Goal: Transaction & Acquisition: Purchase product/service

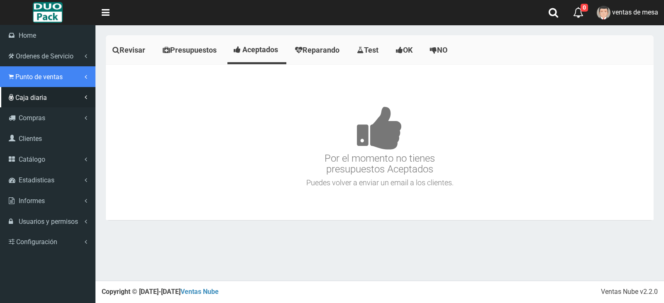
drag, startPoint x: 24, startPoint y: 83, endPoint x: 35, endPoint y: 105, distance: 23.9
click at [25, 83] on link "Punto de ventas" at bounding box center [47, 76] width 95 height 21
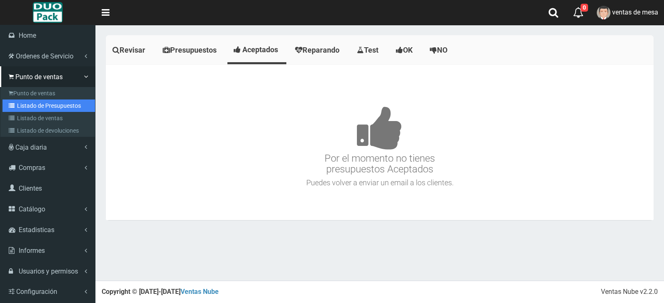
click at [51, 106] on link "Listado de Presupuestos" at bounding box center [48, 106] width 93 height 12
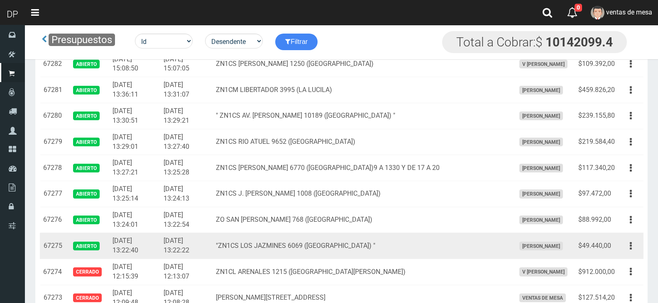
scroll to position [789, 0]
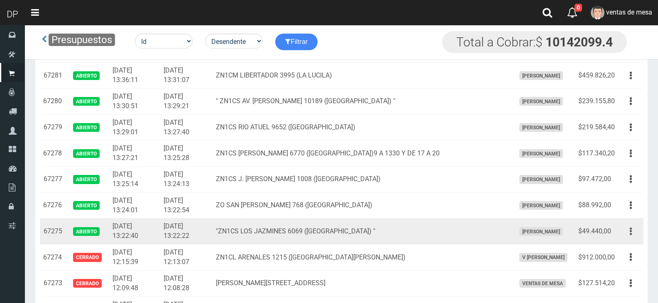
click at [626, 237] on button "button" at bounding box center [630, 232] width 19 height 15
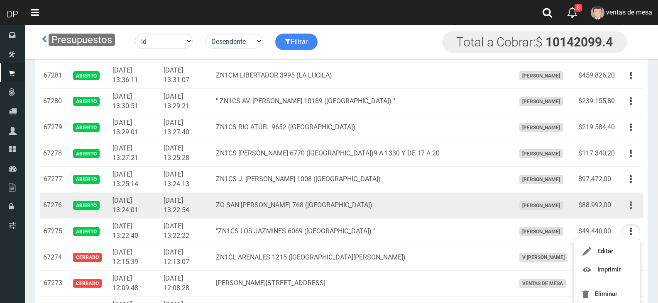
click at [630, 203] on icon "button" at bounding box center [631, 205] width 2 height 15
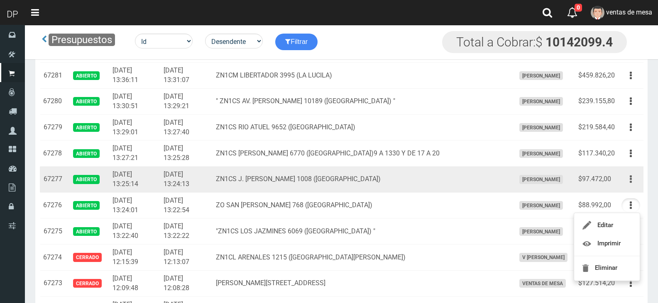
click at [635, 183] on button "button" at bounding box center [630, 179] width 19 height 15
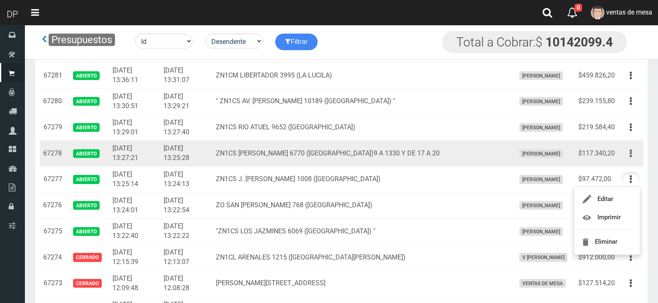
click at [631, 155] on icon "button" at bounding box center [631, 153] width 2 height 15
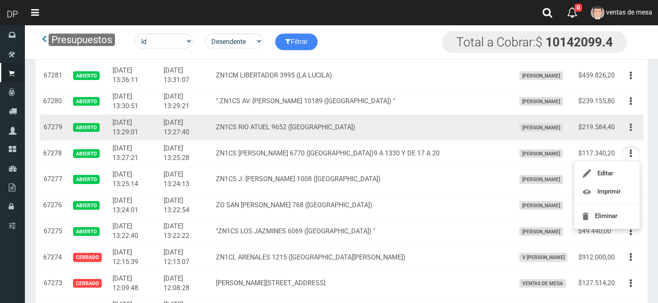
click at [632, 126] on button "button" at bounding box center [630, 127] width 19 height 15
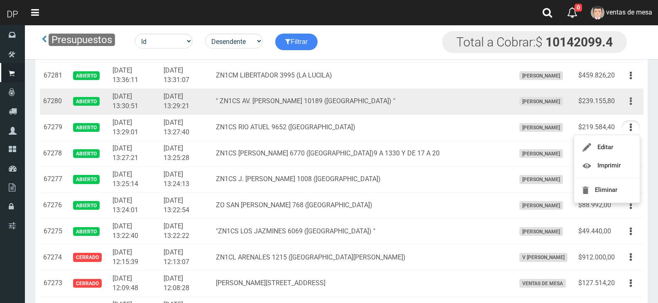
click at [636, 98] on button "button" at bounding box center [630, 101] width 19 height 15
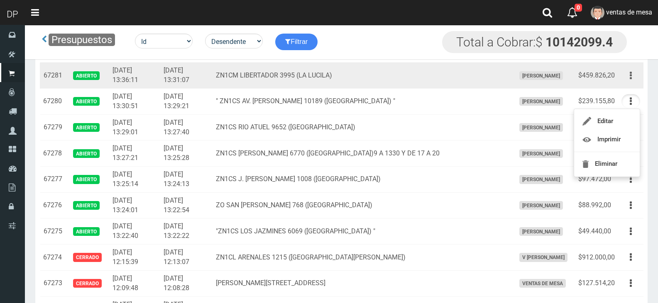
click at [630, 74] on icon "button" at bounding box center [631, 75] width 2 height 15
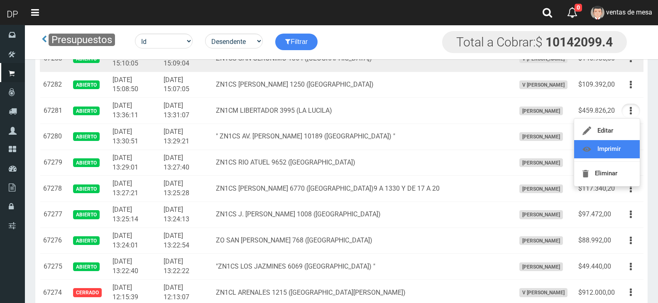
scroll to position [706, 0]
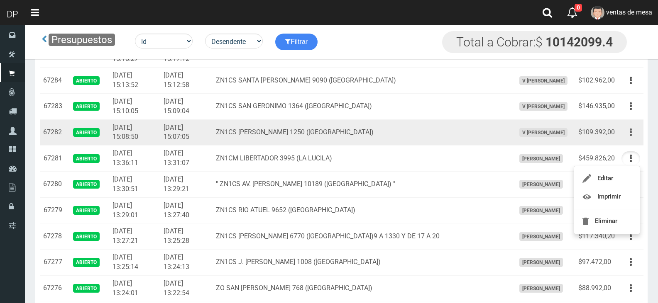
click at [634, 133] on button "button" at bounding box center [630, 132] width 19 height 15
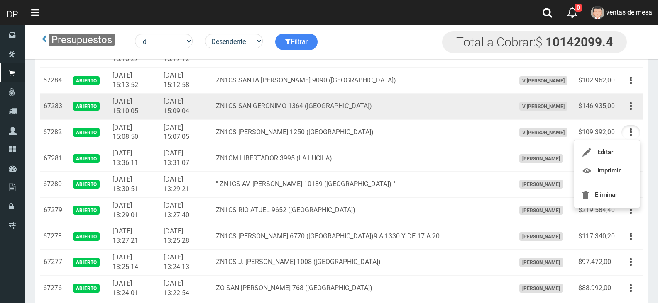
click at [629, 98] on td "Editar Imprimir Eliminar" at bounding box center [630, 106] width 25 height 26
click at [631, 105] on icon "button" at bounding box center [631, 106] width 2 height 15
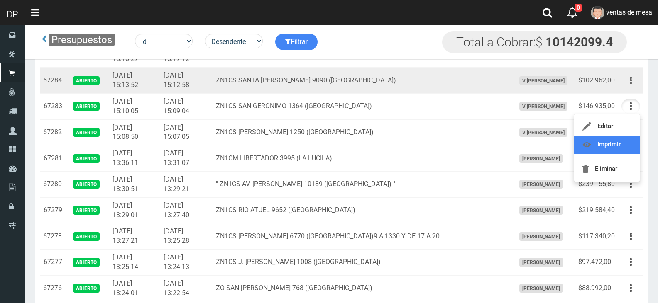
drag, startPoint x: 621, startPoint y: 140, endPoint x: 630, endPoint y: 83, distance: 57.5
click at [630, 77] on icon "button" at bounding box center [631, 80] width 2 height 15
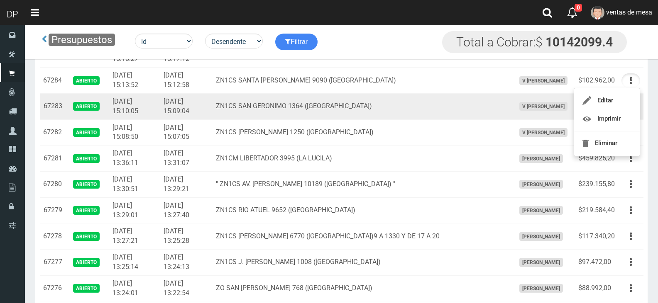
click at [324, 113] on td "ZN1CS SAN GERONIMO 1364 (VILLA BOSCH)" at bounding box center [361, 106] width 299 height 26
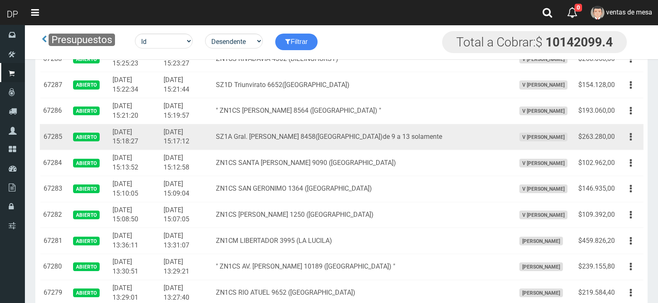
scroll to position [623, 0]
click at [347, 143] on td "SZ1A Gral. [PERSON_NAME] 8458([GEOGRAPHIC_DATA])de 9 a 13 solamente" at bounding box center [361, 138] width 299 height 26
drag, startPoint x: 616, startPoint y: 142, endPoint x: 621, endPoint y: 142, distance: 5.0
click at [618, 142] on td "$263.280,00" at bounding box center [596, 138] width 43 height 26
drag, startPoint x: 625, startPoint y: 141, endPoint x: 621, endPoint y: 163, distance: 22.7
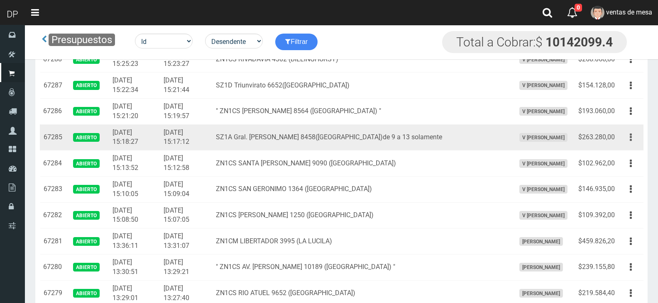
click at [625, 141] on button "button" at bounding box center [630, 137] width 19 height 15
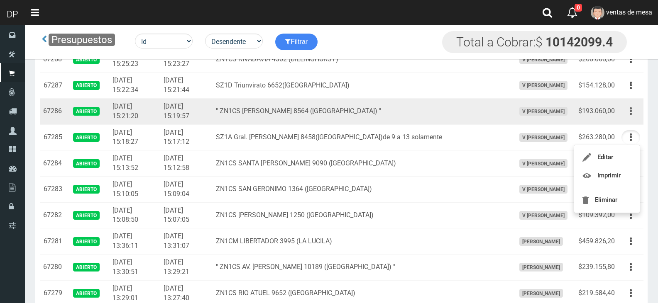
click at [625, 115] on button "button" at bounding box center [630, 111] width 19 height 15
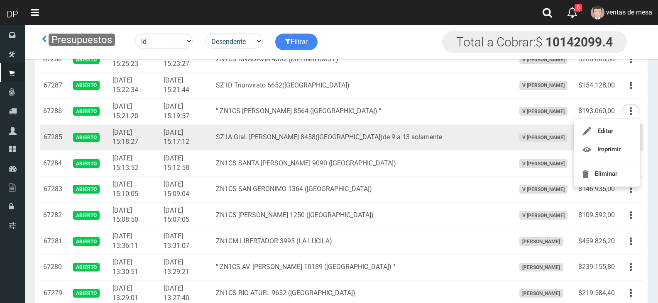
click at [522, 134] on span "V Maria Graciela vargas" at bounding box center [543, 137] width 48 height 9
click at [408, 144] on td "SZ1A Gral. [PERSON_NAME] 8458([GEOGRAPHIC_DATA])de 9 a 13 solamente" at bounding box center [361, 138] width 299 height 26
drag, startPoint x: 626, startPoint y: 140, endPoint x: 628, endPoint y: 144, distance: 4.3
click at [626, 140] on button "button" at bounding box center [630, 137] width 19 height 15
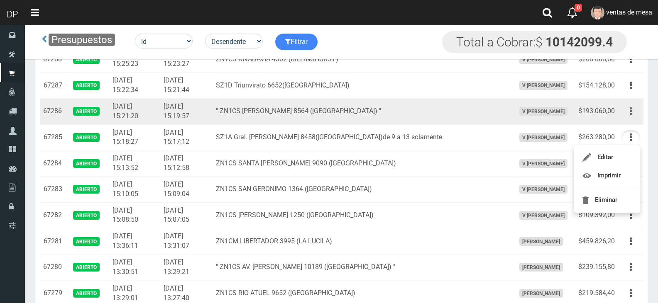
drag, startPoint x: 627, startPoint y: 111, endPoint x: 630, endPoint y: 131, distance: 20.5
click at [628, 111] on button "button" at bounding box center [630, 111] width 19 height 15
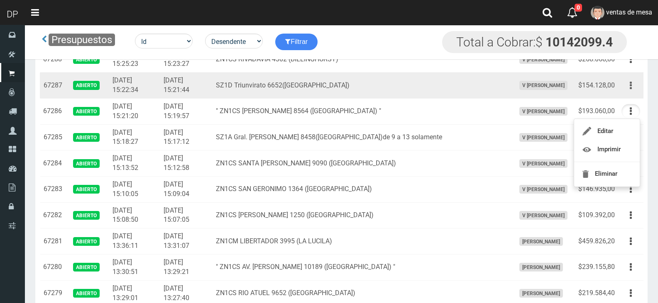
drag, startPoint x: 636, startPoint y: 88, endPoint x: 633, endPoint y: 92, distance: 4.5
click at [636, 88] on button "button" at bounding box center [630, 85] width 19 height 15
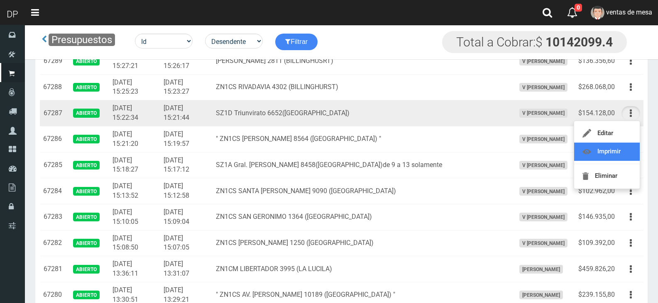
scroll to position [581, 0]
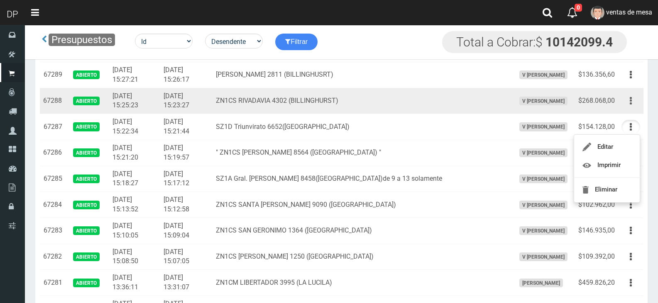
click at [631, 100] on icon "button" at bounding box center [631, 101] width 2 height 15
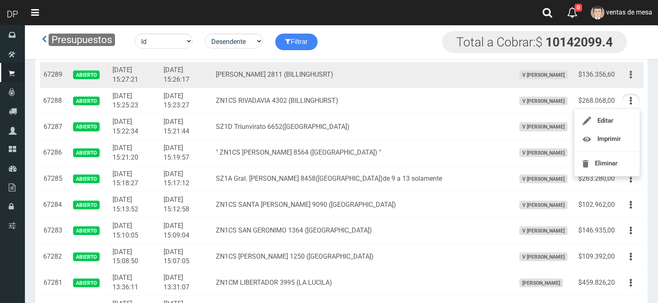
click at [633, 80] on button "button" at bounding box center [630, 75] width 19 height 15
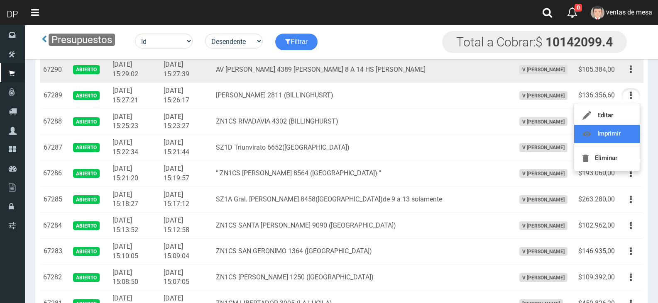
scroll to position [540, 0]
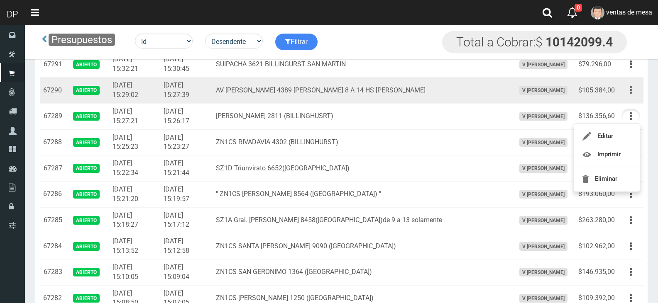
click at [629, 94] on button "button" at bounding box center [630, 90] width 19 height 15
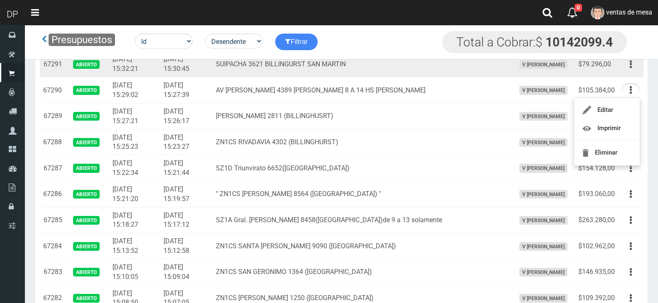
click at [627, 75] on td "Editar Imprimir Eliminar" at bounding box center [630, 64] width 25 height 26
drag, startPoint x: 631, startPoint y: 67, endPoint x: 623, endPoint y: 92, distance: 26.6
click at [631, 67] on icon "button" at bounding box center [631, 64] width 2 height 15
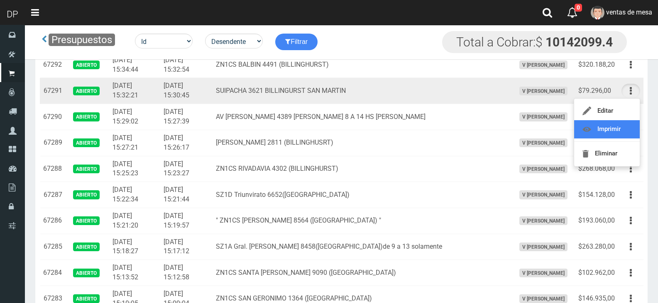
scroll to position [498, 0]
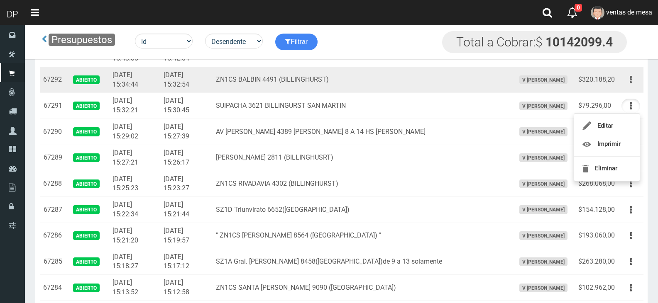
click at [636, 80] on button "button" at bounding box center [630, 80] width 19 height 15
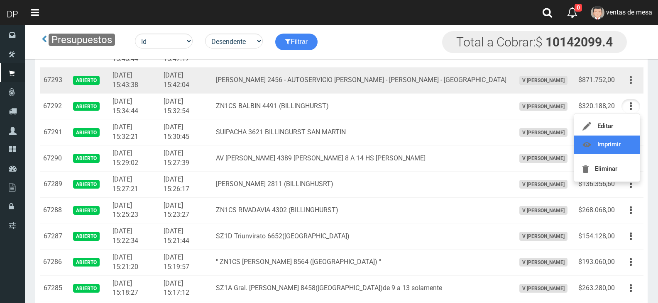
scroll to position [457, 0]
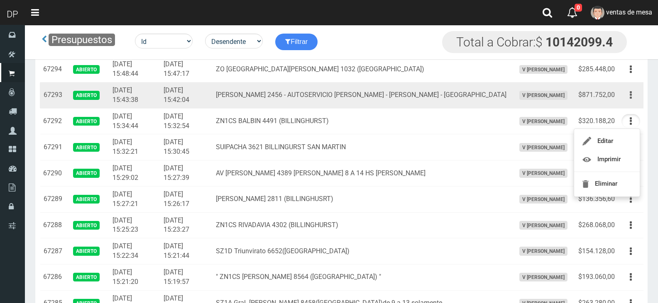
click at [633, 94] on button "button" at bounding box center [630, 95] width 19 height 15
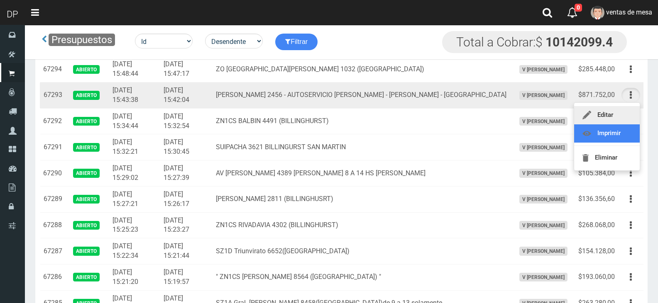
drag, startPoint x: 628, startPoint y: 132, endPoint x: 632, endPoint y: 111, distance: 21.2
click at [277, 93] on td "FEDERICO GARCIA LORCA 2456 - AUTOSERVICIO URIEL - JOSE INGENIEROS - CIUDADELA" at bounding box center [361, 96] width 299 height 26
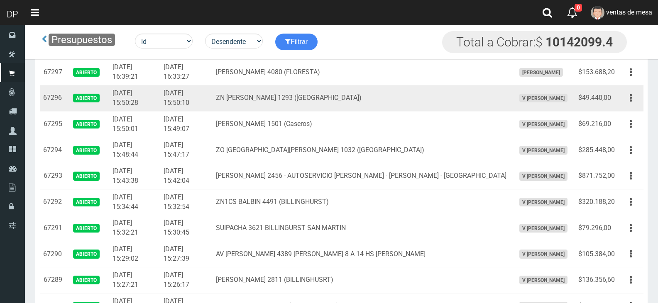
scroll to position [374, 0]
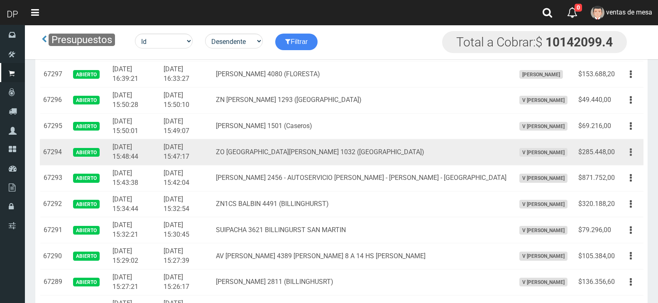
click at [636, 157] on button "button" at bounding box center [630, 152] width 19 height 15
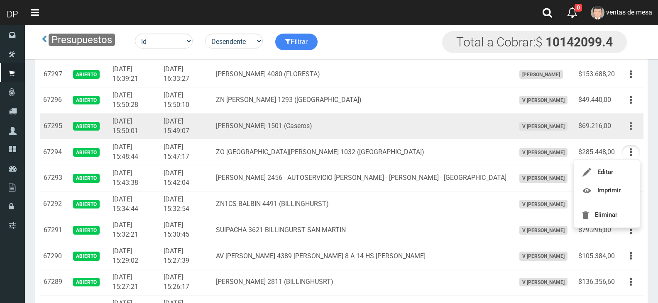
click at [635, 129] on button "button" at bounding box center [630, 126] width 19 height 15
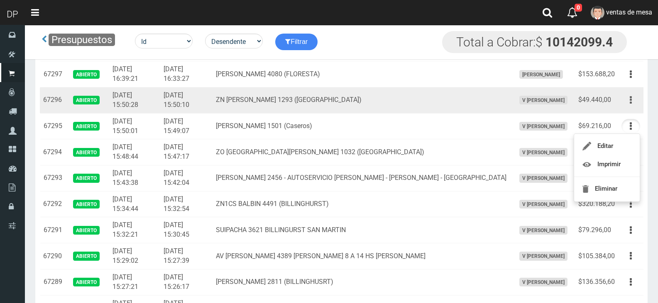
click at [632, 100] on button "button" at bounding box center [630, 100] width 19 height 15
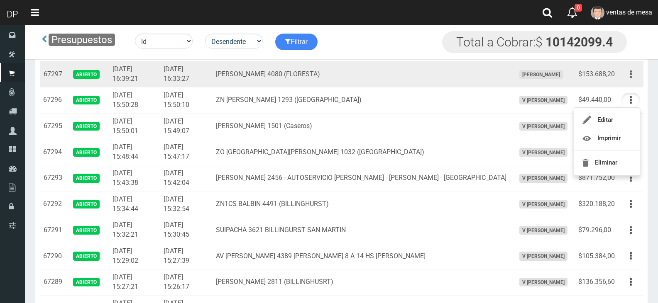
click at [633, 73] on button "button" at bounding box center [630, 74] width 19 height 15
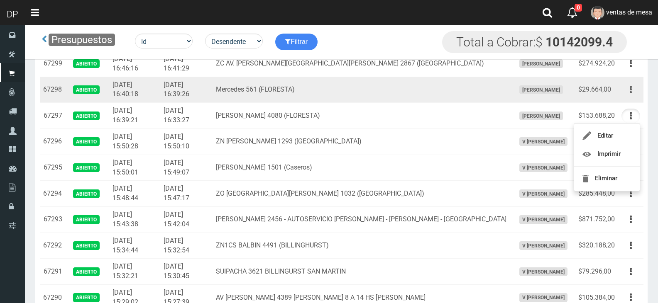
click at [634, 88] on button "button" at bounding box center [630, 90] width 19 height 15
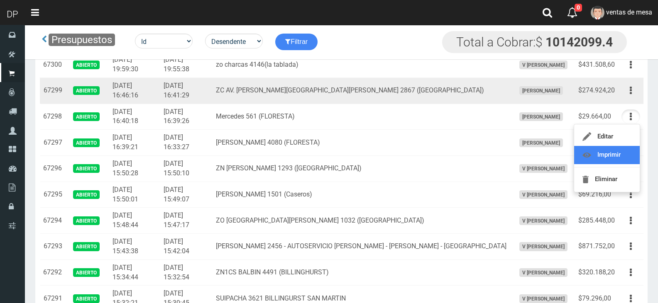
scroll to position [291, 0]
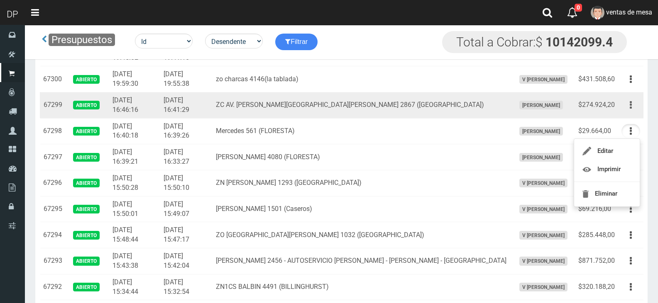
click at [633, 110] on button "button" at bounding box center [630, 105] width 19 height 15
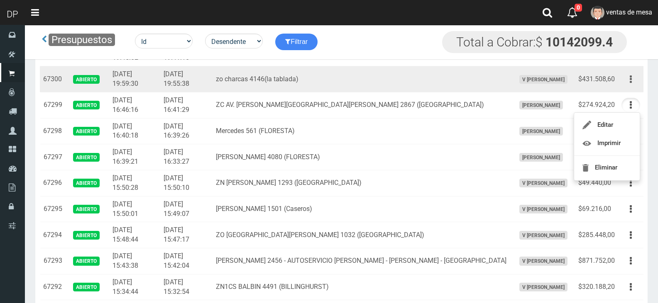
click at [634, 81] on button "button" at bounding box center [630, 79] width 19 height 15
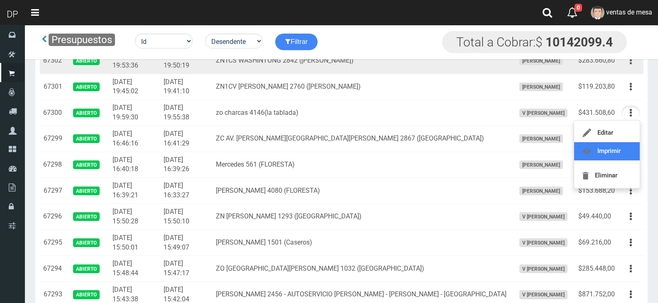
scroll to position [208, 0]
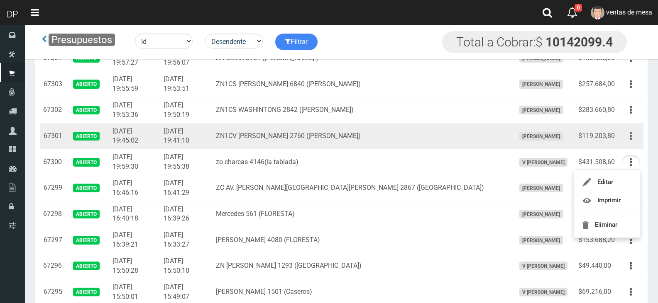
click at [635, 132] on button "button" at bounding box center [630, 136] width 19 height 15
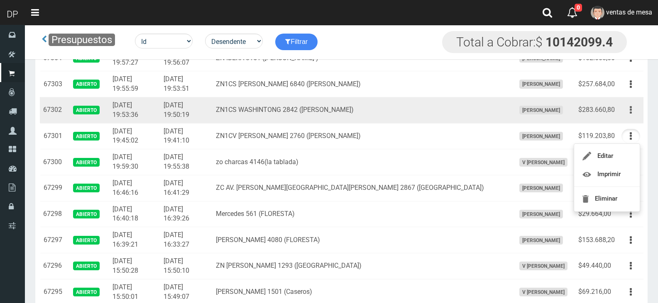
click at [631, 114] on icon "button" at bounding box center [631, 110] width 2 height 15
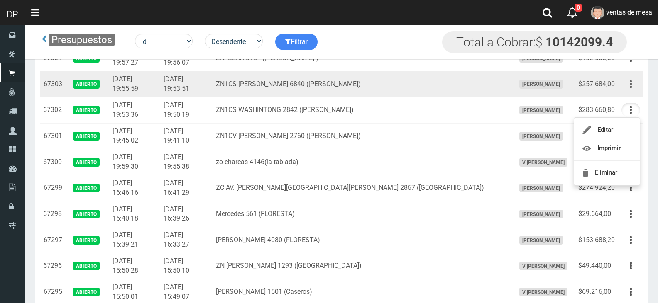
click at [632, 83] on button "button" at bounding box center [630, 84] width 19 height 15
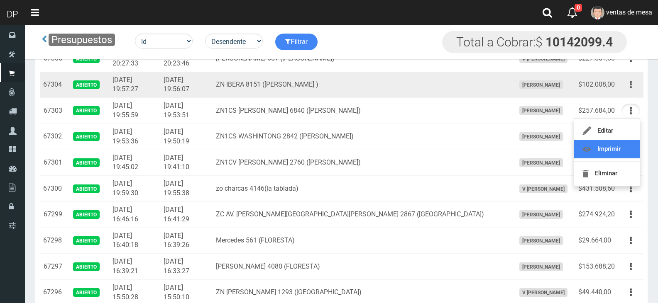
scroll to position [166, 0]
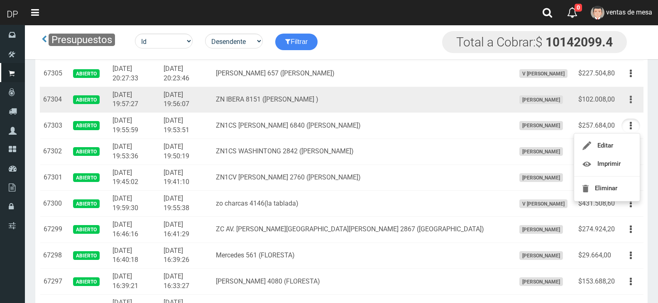
click at [633, 102] on button "button" at bounding box center [630, 100] width 19 height 15
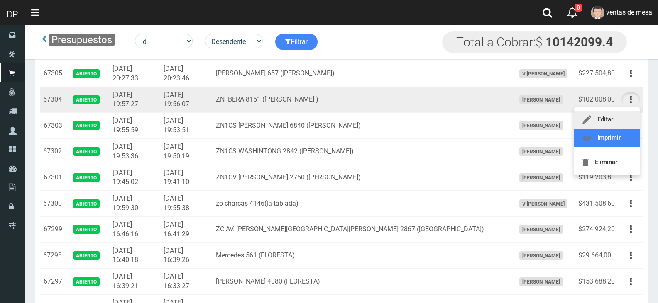
drag, startPoint x: 620, startPoint y: 136, endPoint x: 623, endPoint y: 121, distance: 15.1
click at [338, 101] on td "ZN IBERA 8151 (J.L.SUAREZ )" at bounding box center [361, 100] width 299 height 26
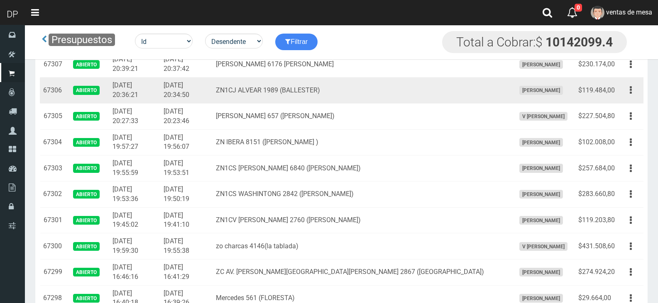
scroll to position [83, 0]
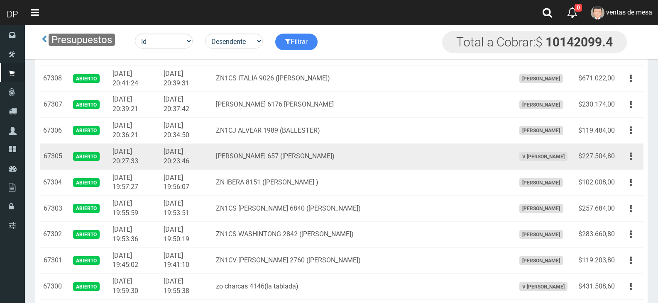
click at [369, 152] on td "HIPOLITO YRIGOYEN 657 (MANUEL ALBERDI)" at bounding box center [361, 157] width 299 height 26
click at [631, 161] on icon "button" at bounding box center [631, 156] width 2 height 15
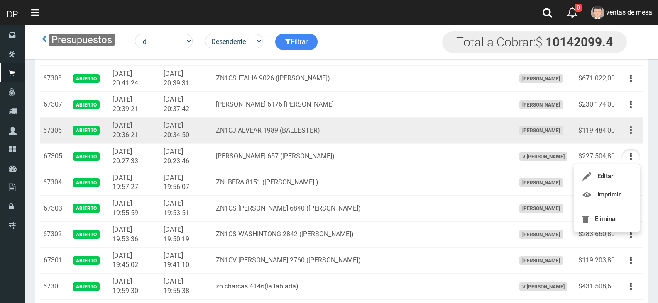
click at [637, 127] on button "button" at bounding box center [630, 130] width 19 height 15
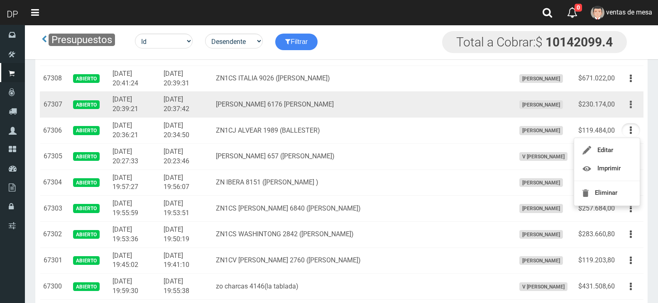
click at [635, 107] on button "button" at bounding box center [630, 105] width 19 height 15
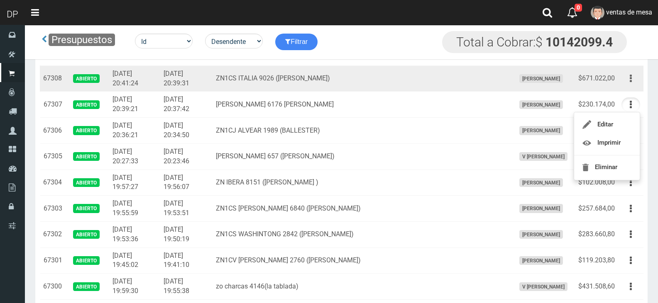
click at [632, 81] on button "button" at bounding box center [630, 78] width 19 height 15
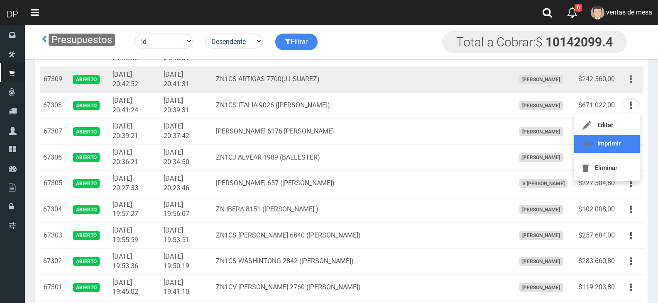
scroll to position [42, 0]
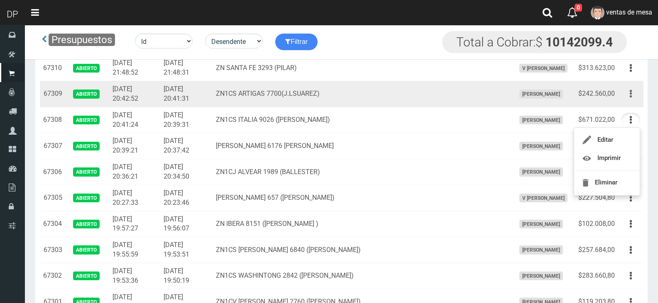
click at [631, 96] on icon "button" at bounding box center [631, 94] width 2 height 15
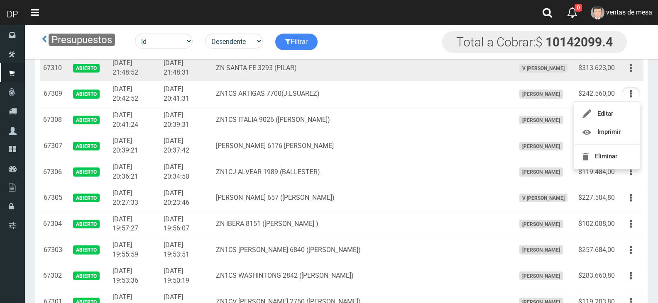
drag, startPoint x: 630, startPoint y: 74, endPoint x: 630, endPoint y: 82, distance: 7.9
click at [630, 74] on icon "button" at bounding box center [631, 68] width 2 height 15
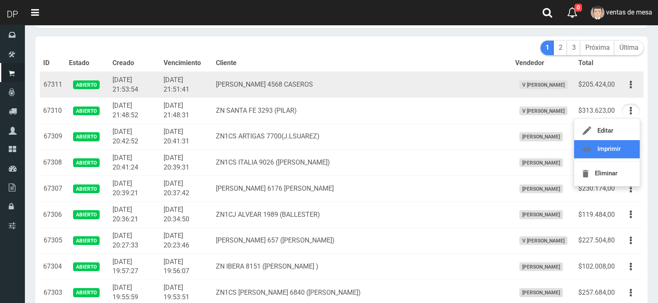
scroll to position [0, 0]
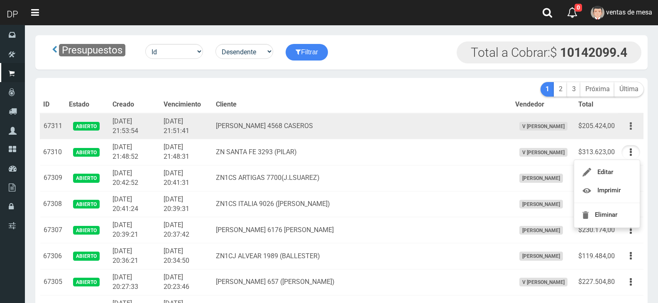
click at [631, 125] on icon "button" at bounding box center [631, 126] width 2 height 15
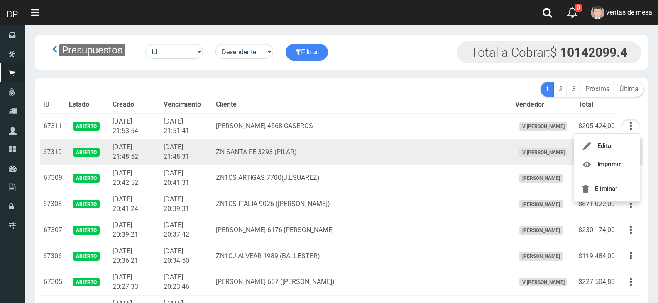
click at [210, 152] on td "2025-10-05 21:48:31" at bounding box center [186, 152] width 52 height 26
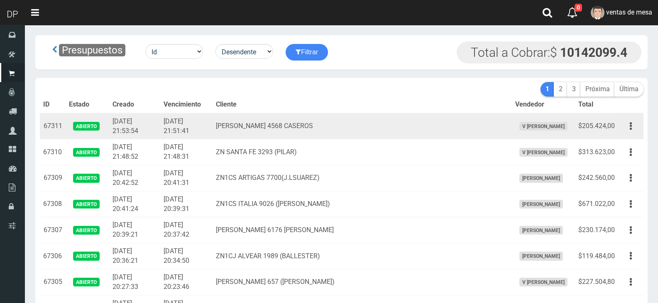
click at [307, 128] on td "BARTOLOME MITRE 4568 CASEROS" at bounding box center [361, 126] width 299 height 26
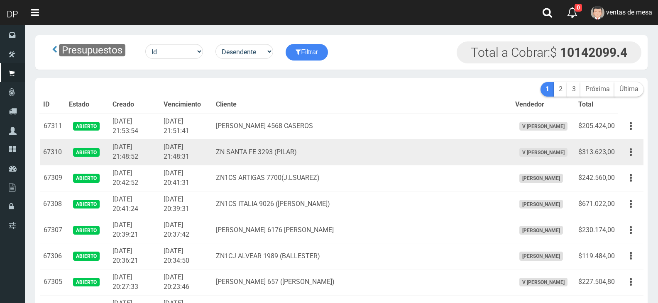
click at [313, 152] on td "ZN SANTA FE 3293 (PILAR)" at bounding box center [361, 152] width 299 height 26
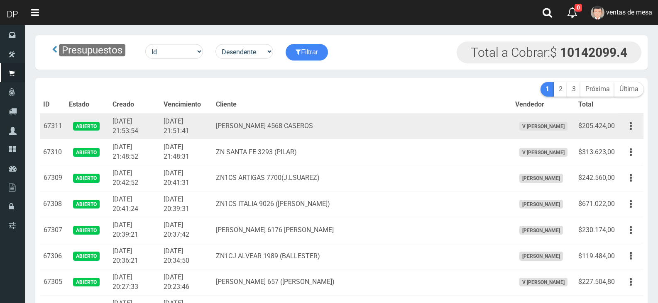
click at [351, 120] on td "BARTOLOME MITRE 4568 CASEROS" at bounding box center [361, 126] width 299 height 26
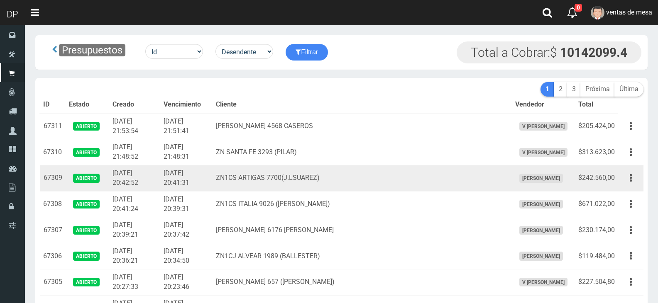
click at [145, 186] on td "2025-10-05 20:42:52" at bounding box center [134, 179] width 51 height 26
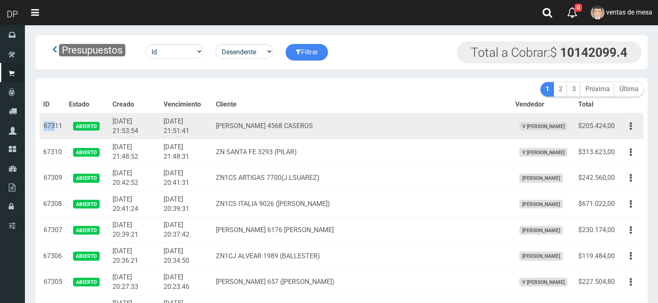
drag, startPoint x: 42, startPoint y: 126, endPoint x: 55, endPoint y: 136, distance: 16.9
click at [55, 136] on td "67311" at bounding box center [53, 126] width 26 height 26
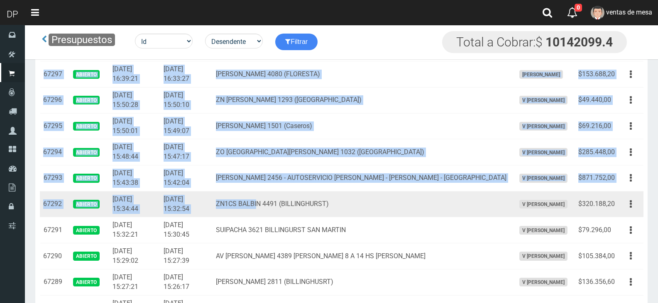
click at [282, 214] on td "ZN1CS BALBIN 4491 (BILLINGHURST)" at bounding box center [361, 204] width 299 height 26
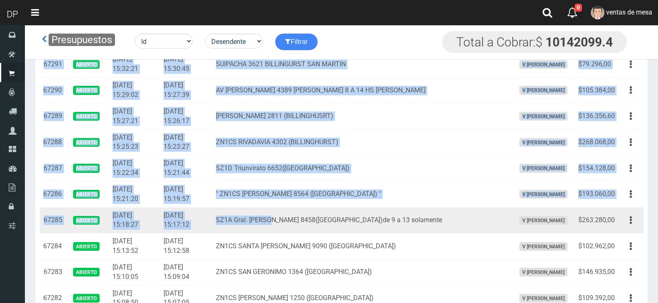
click at [291, 213] on td "SZ1A Gral. Lavalle 8458(Loma Hermosa)de 9 a 13 solamente" at bounding box center [361, 221] width 299 height 26
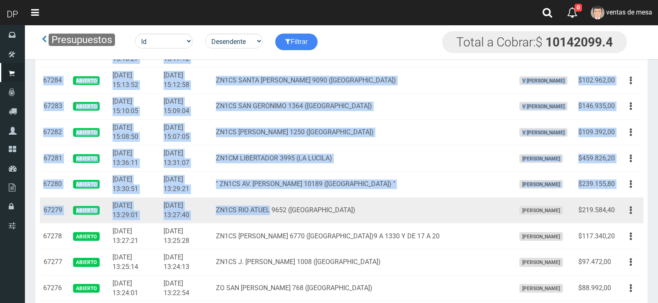
click at [293, 211] on td "ZN1CS RIO ATUEL 9652 (LOMA HERMOSA)" at bounding box center [361, 211] width 299 height 26
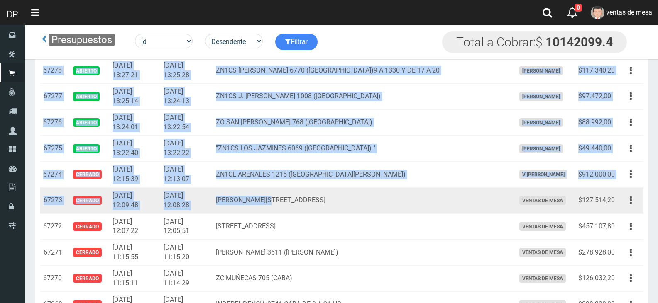
click at [294, 208] on td "Viamonte 2851(CABA )" at bounding box center [361, 201] width 299 height 26
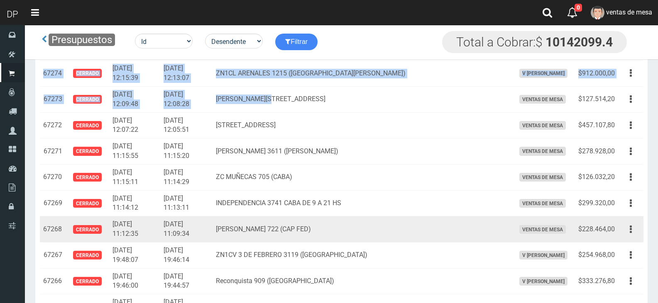
scroll to position [996, 0]
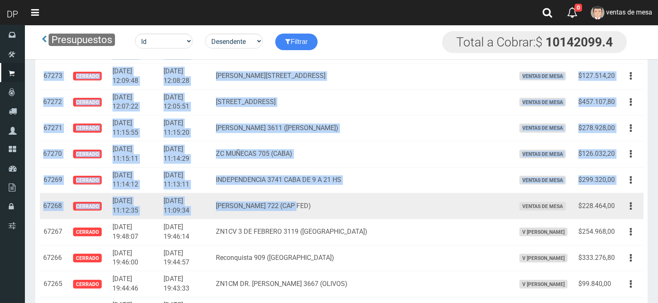
click at [326, 200] on td "ZC RIGLOS 722 (CAP FED)" at bounding box center [361, 206] width 299 height 26
click at [618, 205] on td "$228.464,00" at bounding box center [596, 206] width 43 height 26
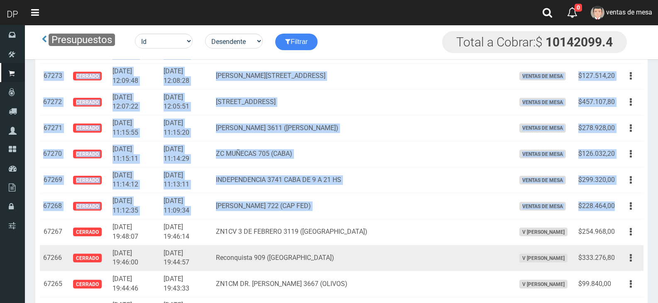
copy tbody "67311 Abierto 2025-10-05 21:53:54 2025-10-05 21:51:41 BARTOLOME MITRE 4568 CASE…"
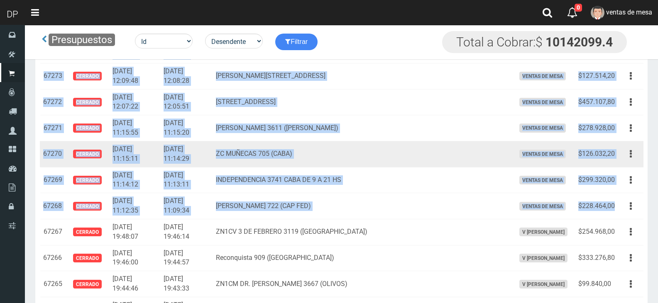
click at [300, 163] on td "ZC MUÑECAS 705 (CABA)" at bounding box center [361, 154] width 299 height 26
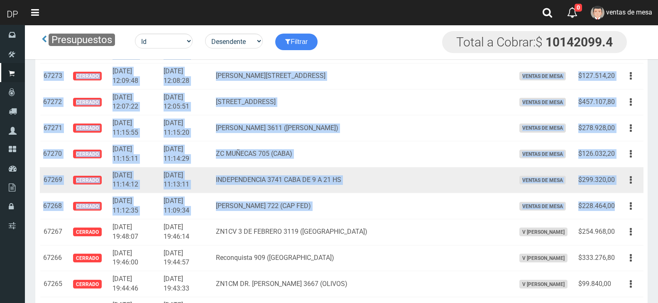
click at [124, 168] on td "2025-10-04 11:14:12" at bounding box center [134, 180] width 51 height 26
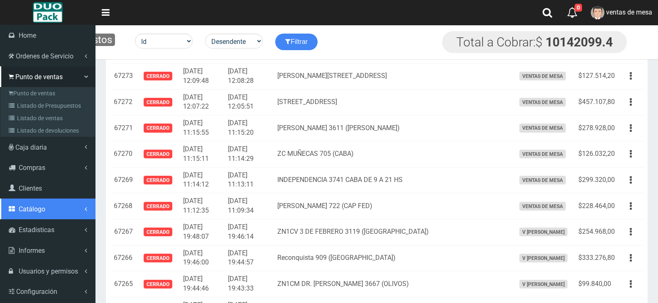
click at [22, 210] on span "Catálogo" at bounding box center [32, 209] width 27 height 8
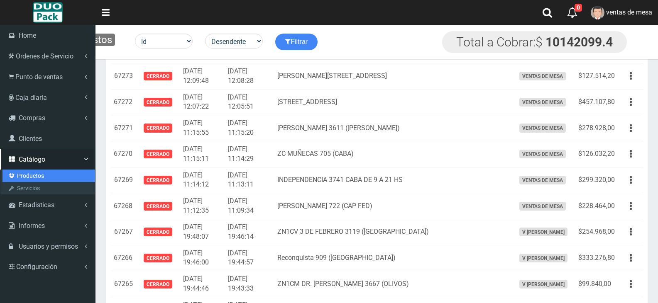
click at [34, 179] on link "Productos" at bounding box center [48, 176] width 93 height 12
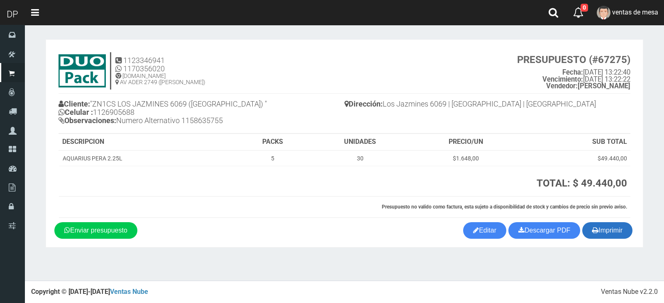
click at [604, 229] on button "Imprimir" at bounding box center [607, 230] width 50 height 17
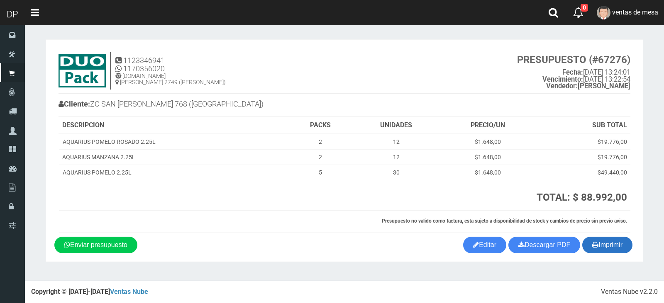
click at [598, 249] on button "Imprimir" at bounding box center [607, 245] width 50 height 17
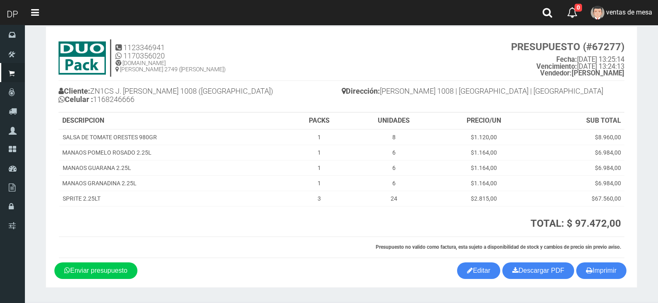
scroll to position [34, 0]
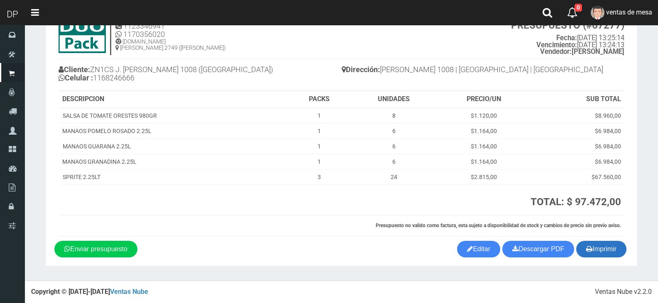
click at [597, 253] on button "Imprimir" at bounding box center [601, 249] width 50 height 17
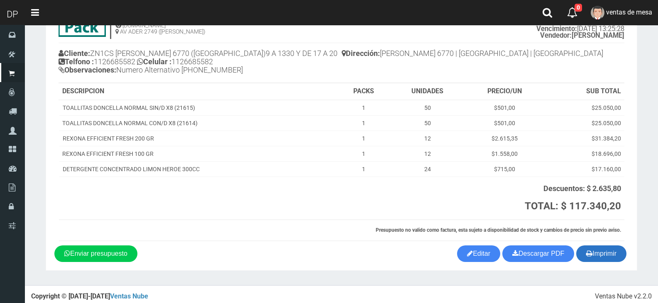
scroll to position [55, 0]
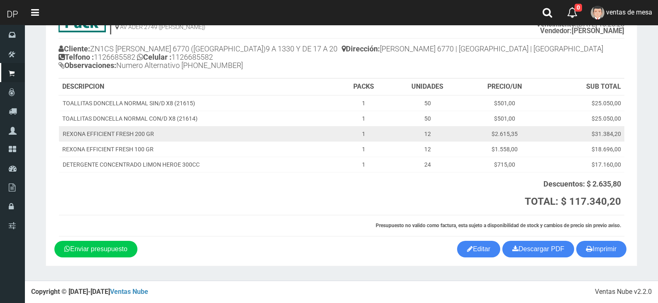
click at [604, 137] on td "$31.384,20" at bounding box center [584, 133] width 80 height 15
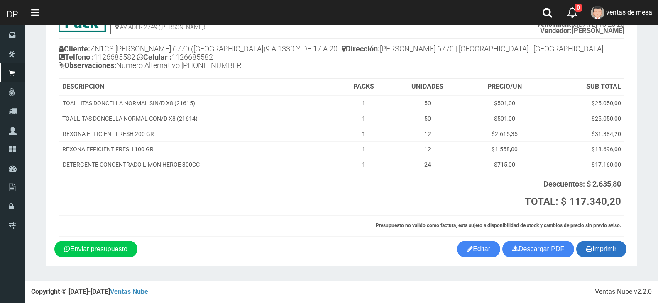
click at [597, 243] on button "Imprimir" at bounding box center [601, 249] width 50 height 17
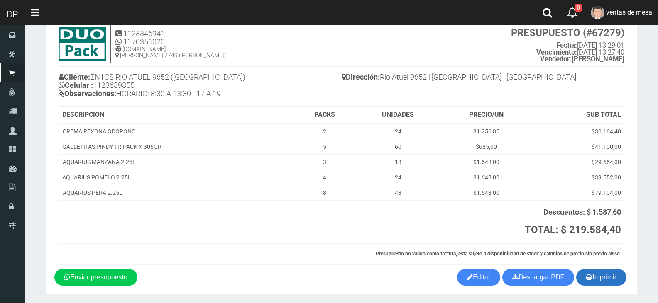
scroll to position [55, 0]
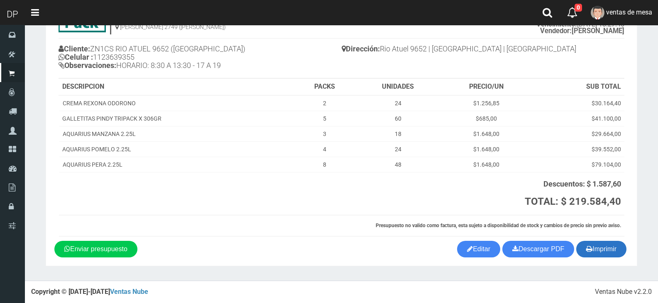
click at [604, 251] on button "Imprimir" at bounding box center [601, 249] width 50 height 17
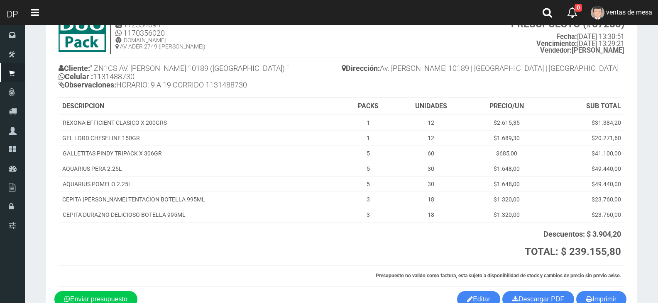
scroll to position [86, 0]
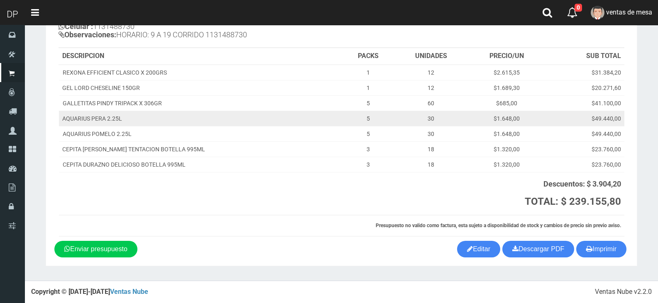
click at [546, 122] on td "$49.440,00" at bounding box center [584, 118] width 79 height 15
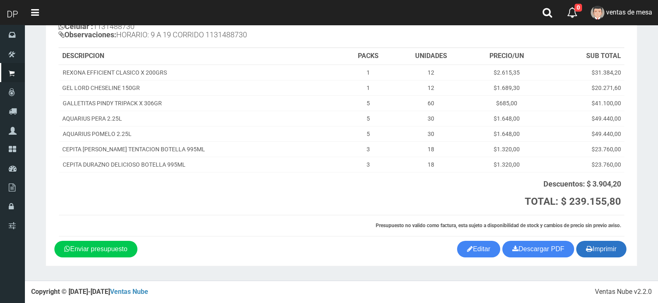
click at [582, 254] on button "Imprimir" at bounding box center [601, 249] width 50 height 17
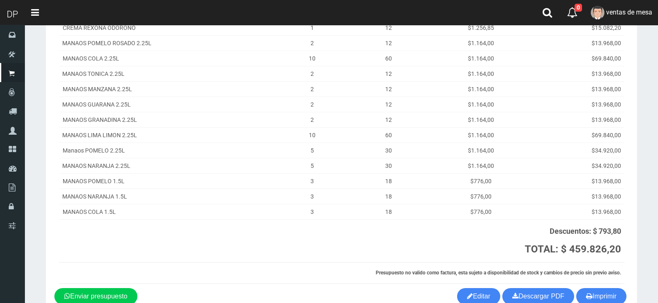
scroll to position [262, 0]
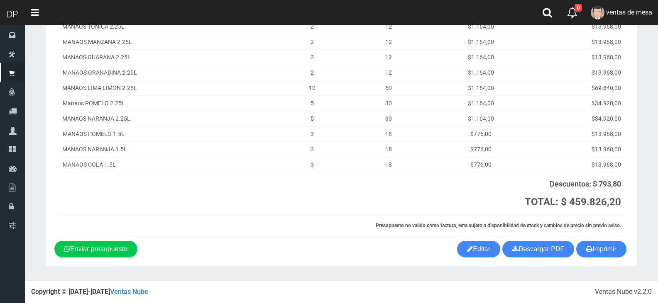
click at [594, 238] on div "1123346941 1170356020 WWW.DUOPACKS.COM.AR AV ADER 2749 (MUNRO) PRESUPUESTO (#67…" at bounding box center [341, 13] width 574 height 455
click at [595, 252] on button "Imprimir" at bounding box center [601, 249] width 50 height 17
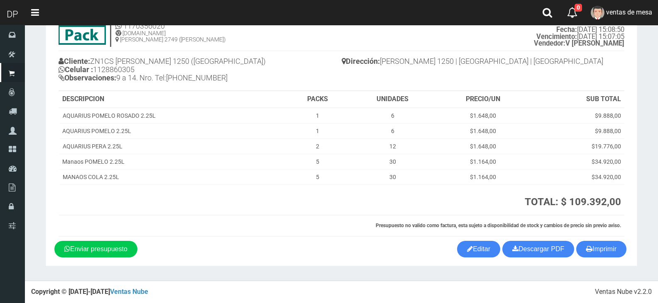
click at [447, 105] on th "PRECIO/UN" at bounding box center [482, 99] width 93 height 17
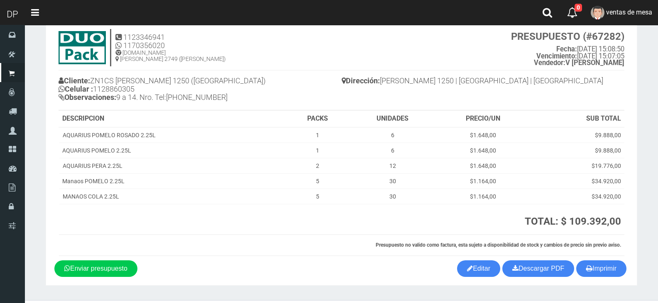
scroll to position [43, 0]
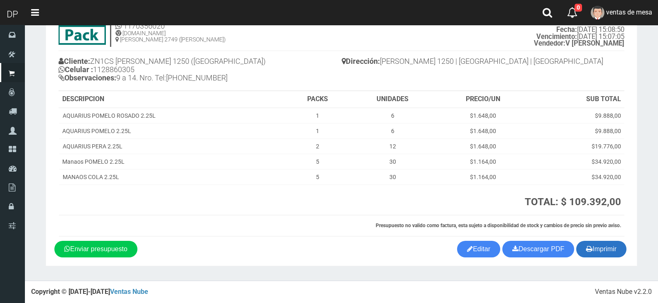
click at [610, 257] on button "Imprimir" at bounding box center [601, 249] width 50 height 17
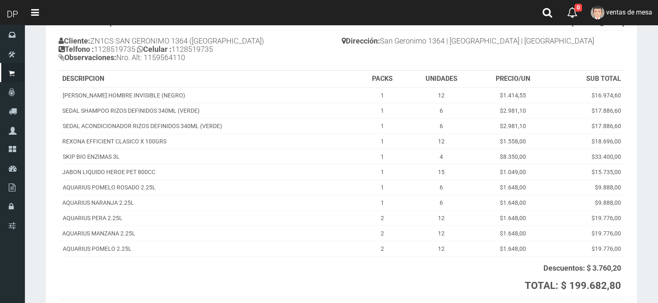
scroll to position [147, 0]
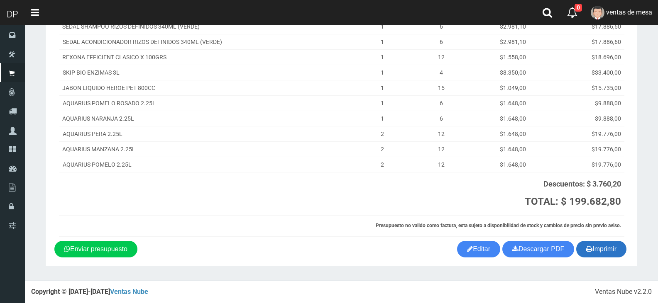
click at [596, 250] on button "Imprimir" at bounding box center [601, 249] width 50 height 17
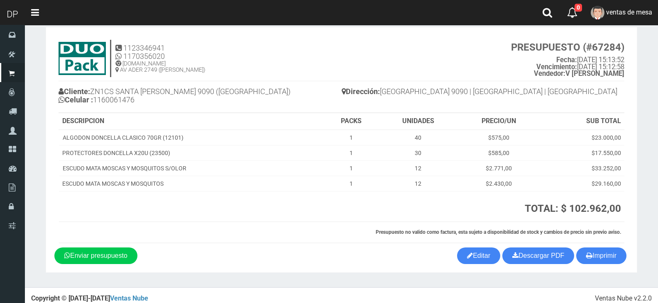
scroll to position [19, 0]
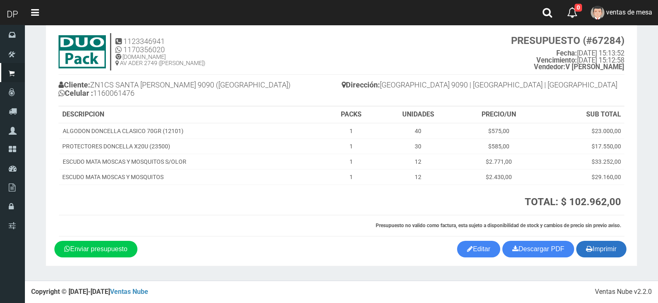
click at [620, 249] on button "Imprimir" at bounding box center [601, 249] width 50 height 17
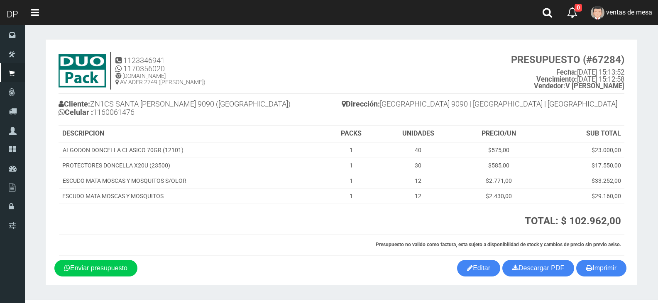
scroll to position [19, 0]
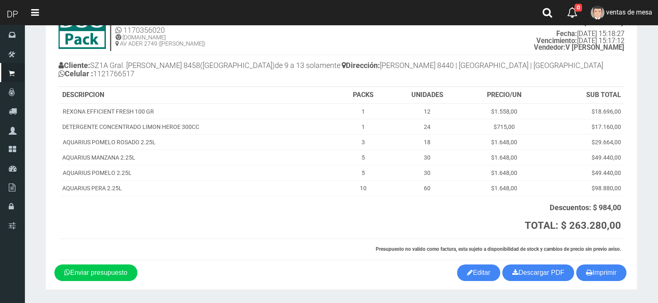
scroll to position [62, 0]
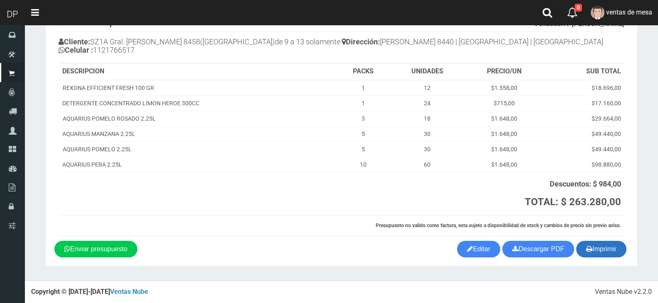
click at [603, 247] on button "Imprimir" at bounding box center [601, 249] width 50 height 17
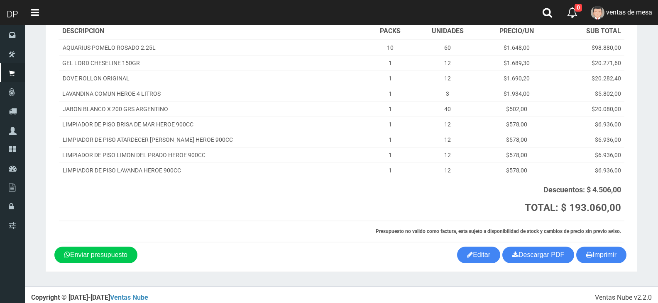
scroll to position [108, 0]
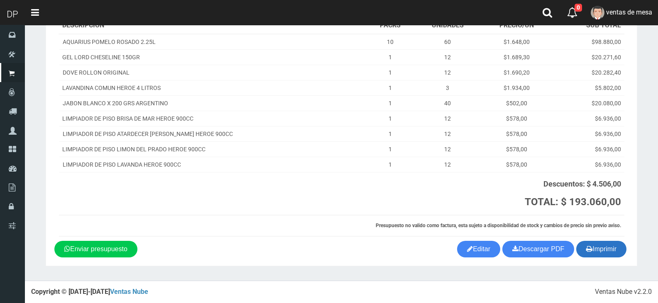
click at [614, 251] on button "Imprimir" at bounding box center [601, 249] width 50 height 17
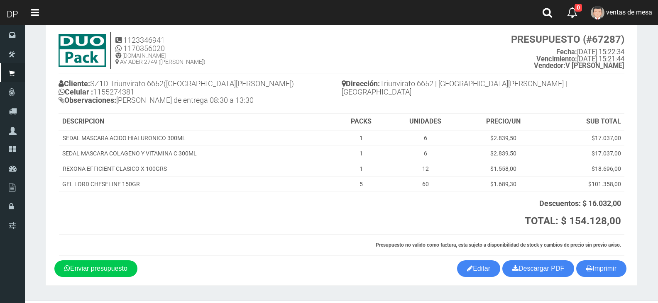
scroll to position [40, 0]
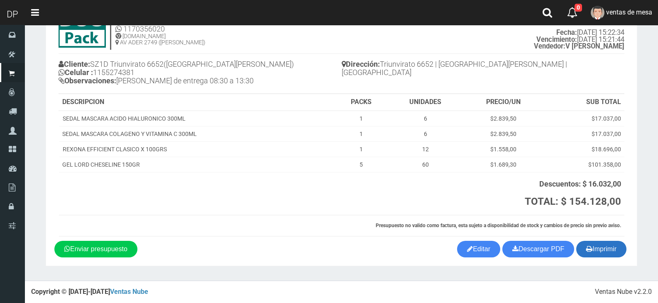
click at [601, 249] on button "Imprimir" at bounding box center [601, 249] width 50 height 17
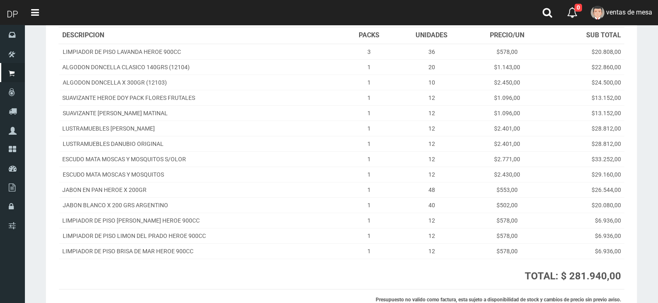
scroll to position [173, 0]
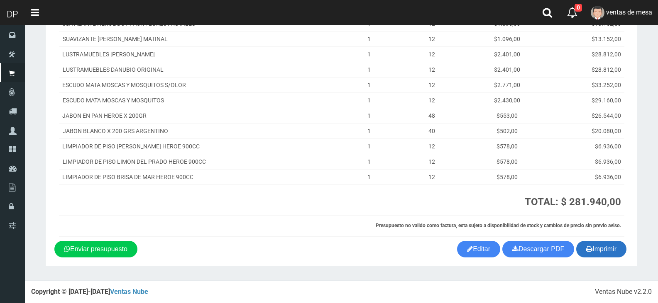
click at [594, 247] on button "Imprimir" at bounding box center [601, 249] width 50 height 17
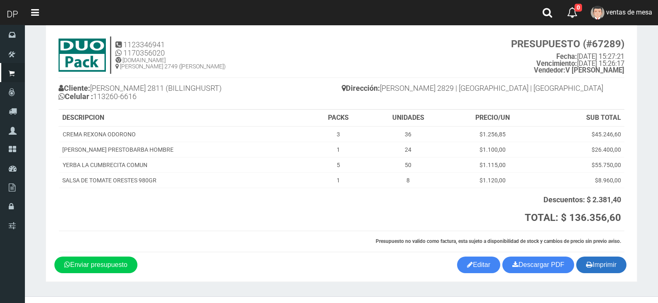
scroll to position [32, 0]
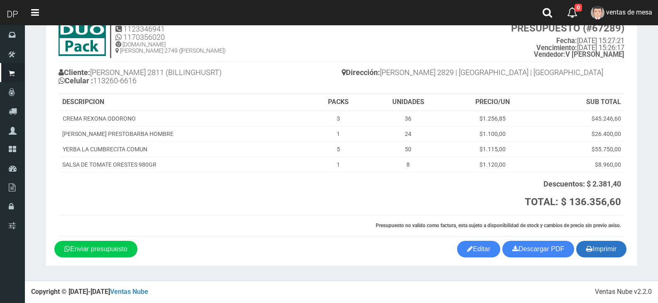
click at [623, 254] on button "Imprimir" at bounding box center [601, 249] width 50 height 17
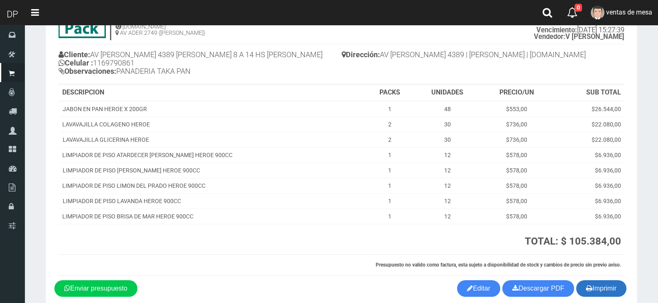
scroll to position [89, 0]
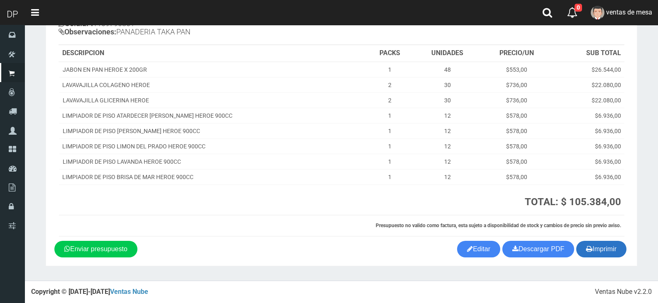
click at [618, 251] on button "Imprimir" at bounding box center [601, 249] width 50 height 17
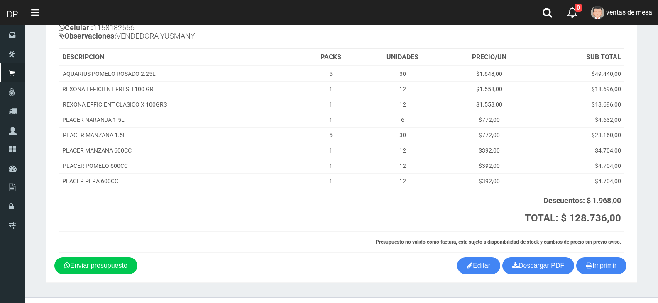
scroll to position [101, 0]
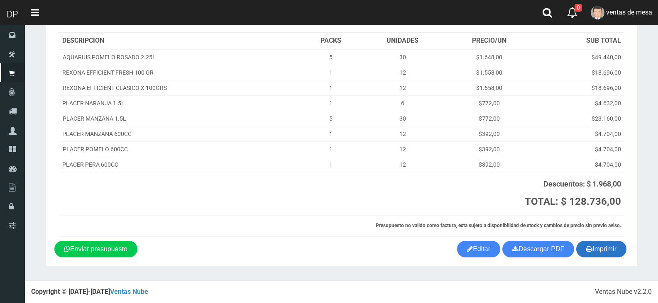
click at [612, 245] on button "Imprimir" at bounding box center [601, 249] width 50 height 17
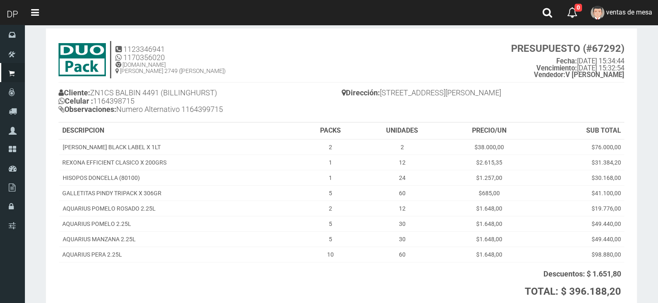
scroll to position [101, 0]
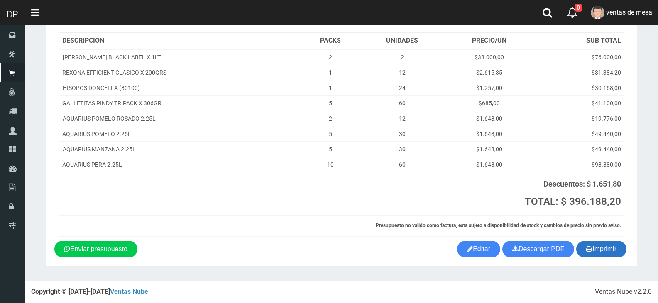
click at [607, 249] on button "Imprimir" at bounding box center [601, 249] width 50 height 17
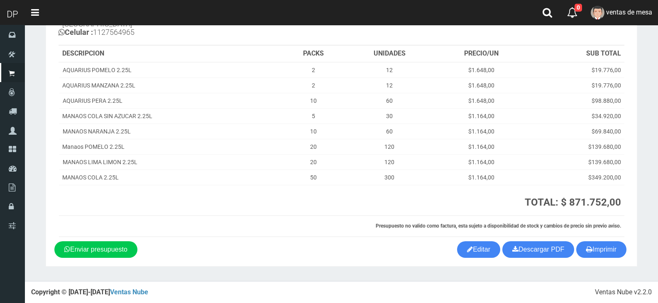
scroll to position [89, 0]
click at [600, 259] on section "1123346941 1170356020 [DOMAIN_NAME] AV ADER 2749 ([PERSON_NAME]) PRESUPUESTO (#…" at bounding box center [341, 109] width 591 height 316
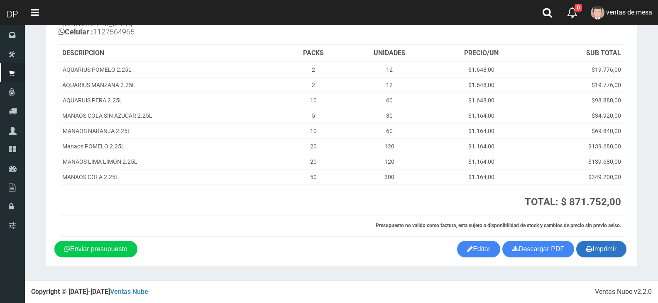
click at [597, 252] on button "Imprimir" at bounding box center [601, 249] width 50 height 17
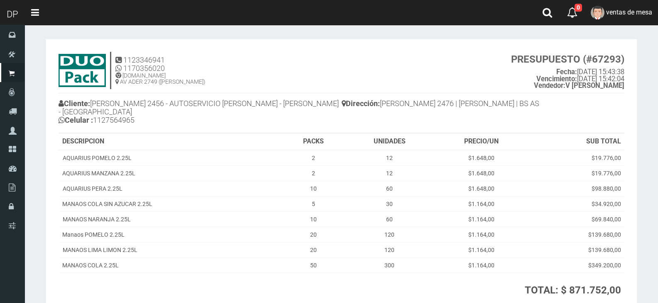
scroll to position [0, 0]
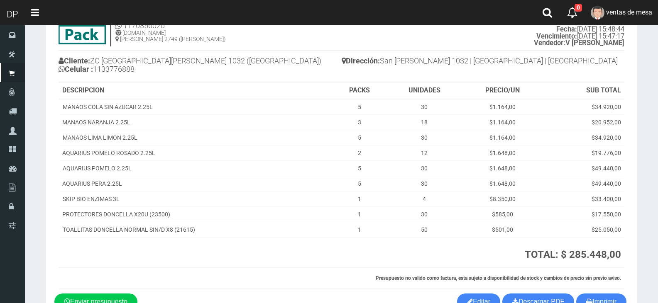
scroll to position [96, 0]
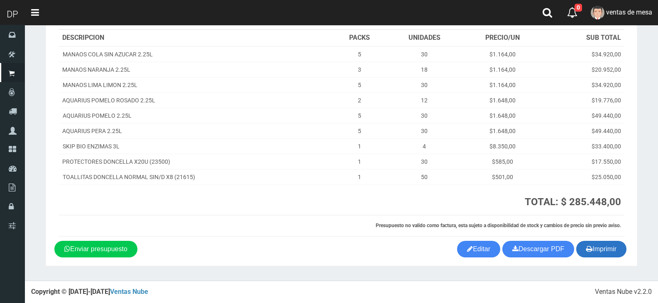
click at [601, 246] on button "Imprimir" at bounding box center [601, 249] width 50 height 17
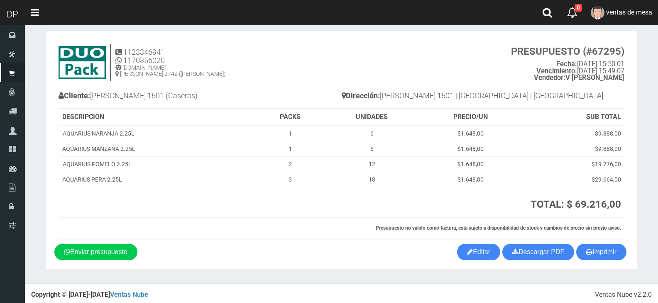
scroll to position [11, 0]
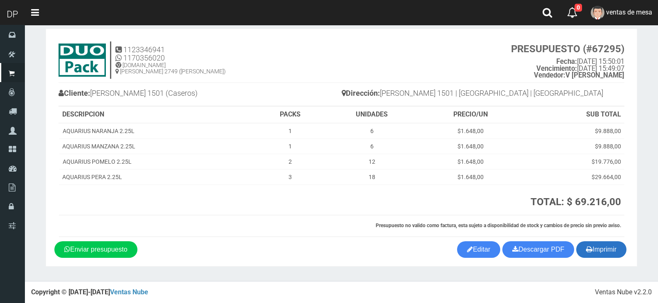
click at [589, 248] on icon "button" at bounding box center [589, 250] width 6 height 12
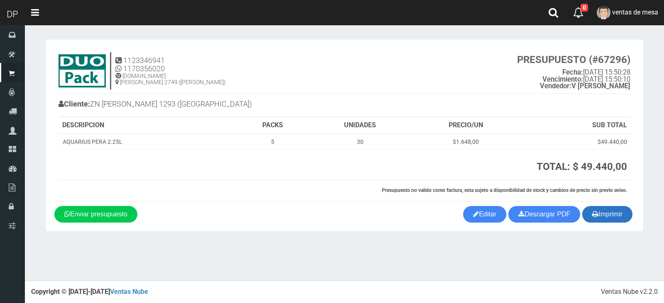
click at [600, 212] on button "Imprimir" at bounding box center [607, 214] width 50 height 17
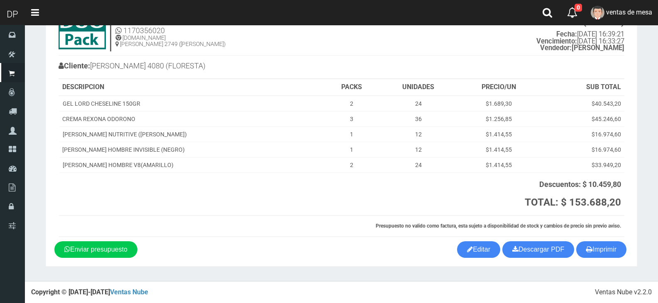
scroll to position [39, 0]
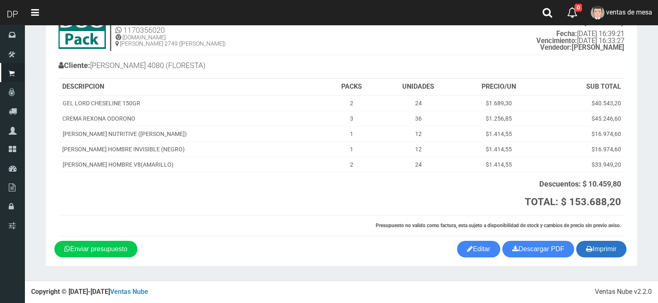
click at [625, 252] on button "Imprimir" at bounding box center [601, 249] width 50 height 17
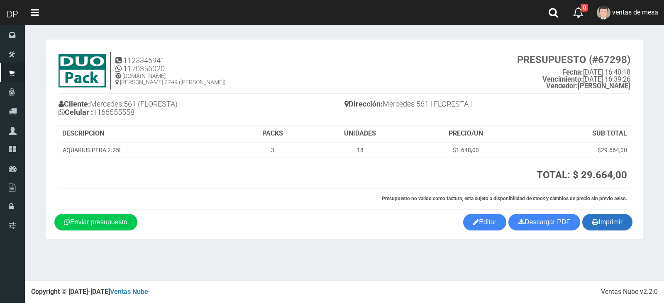
click at [624, 222] on button "Imprimir" at bounding box center [607, 222] width 50 height 17
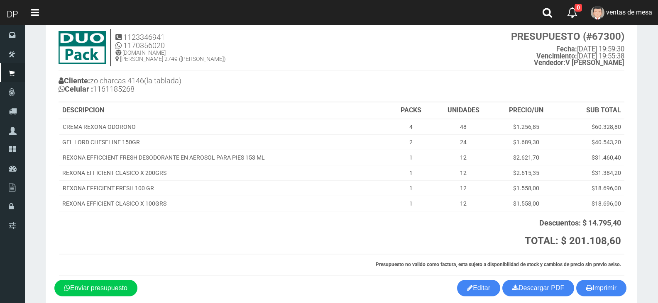
scroll to position [62, 0]
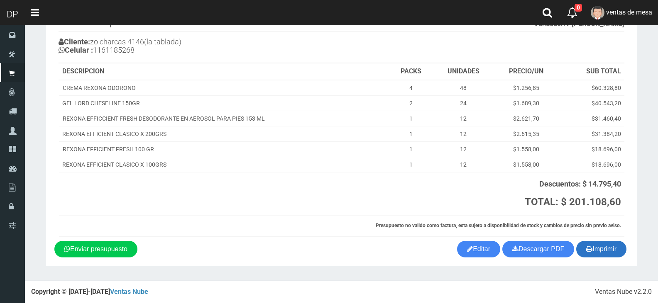
click at [583, 249] on button "Imprimir" at bounding box center [601, 249] width 50 height 17
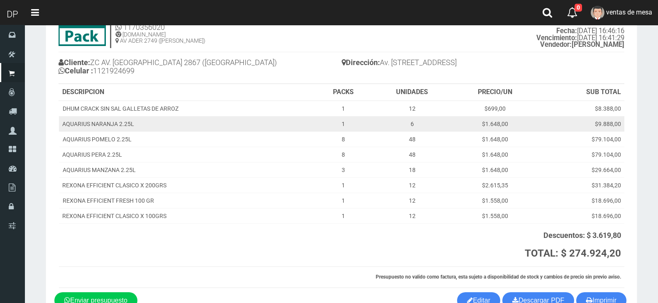
click at [574, 124] on td "$9.888,00" at bounding box center [581, 123] width 86 height 15
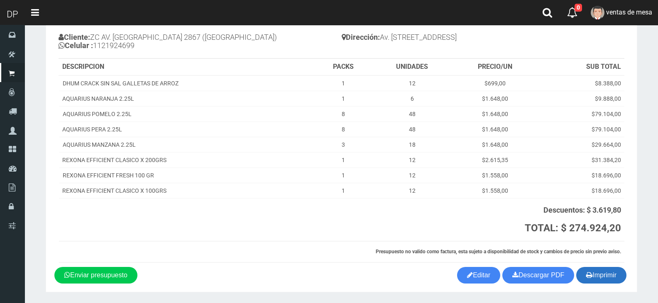
scroll to position [93, 0]
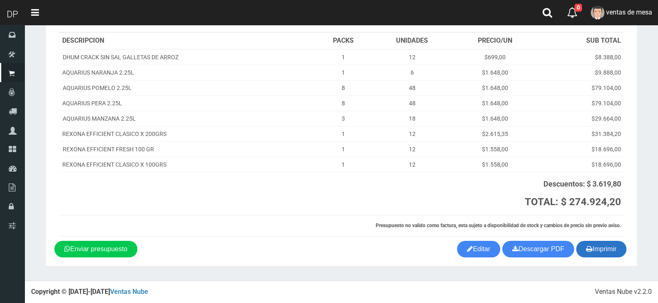
click at [610, 253] on button "Imprimir" at bounding box center [601, 249] width 50 height 17
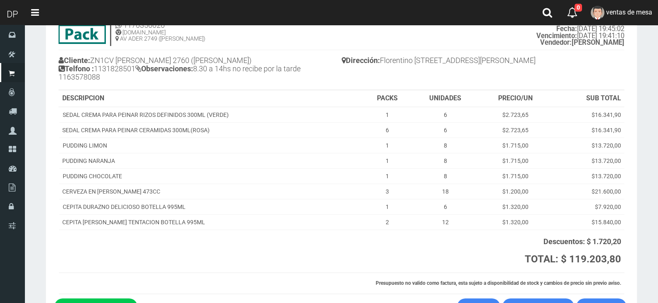
scroll to position [101, 0]
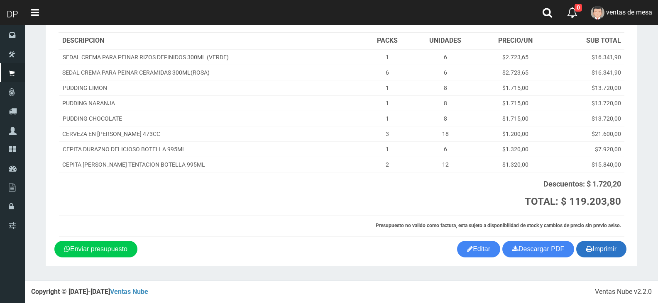
click at [583, 248] on button "Imprimir" at bounding box center [601, 249] width 50 height 17
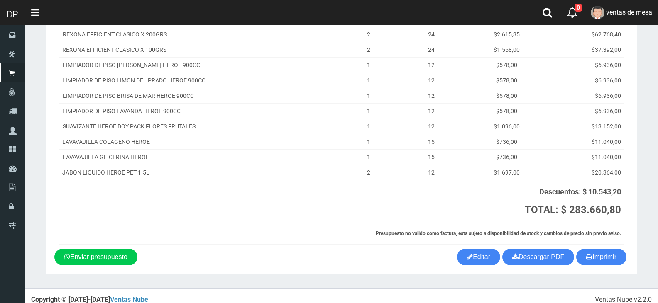
scroll to position [154, 0]
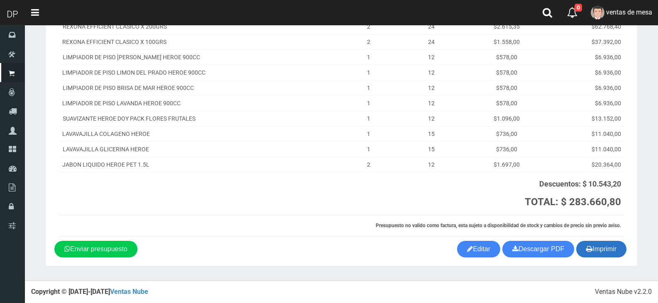
click at [591, 254] on button "Imprimir" at bounding box center [601, 249] width 50 height 17
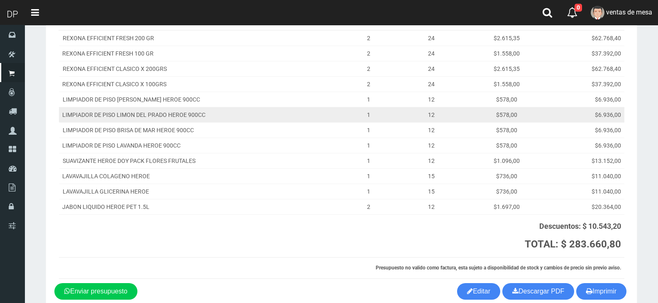
scroll to position [0, 0]
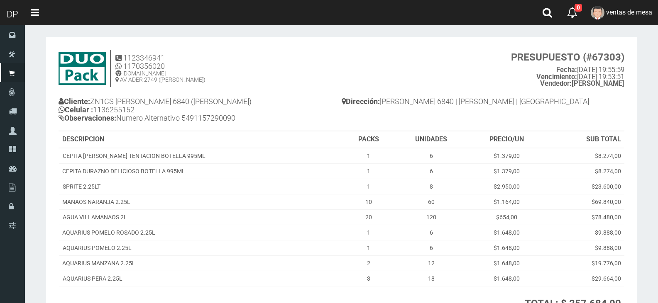
scroll to position [104, 0]
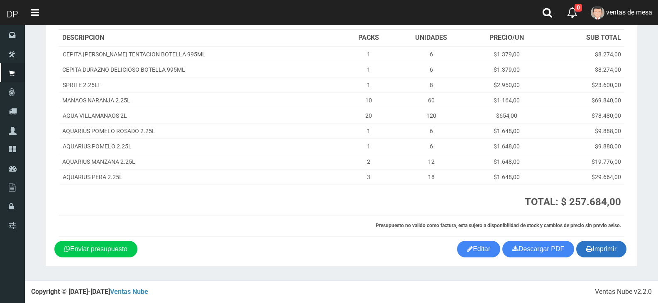
click at [609, 252] on button "Imprimir" at bounding box center [601, 249] width 50 height 17
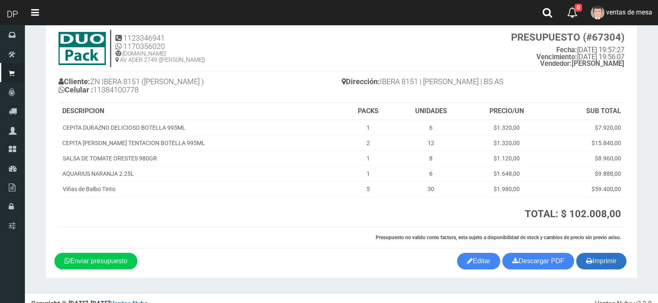
scroll to position [34, 0]
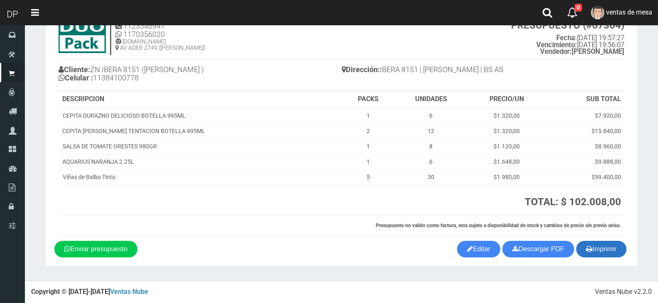
click at [615, 247] on button "Imprimir" at bounding box center [601, 249] width 50 height 17
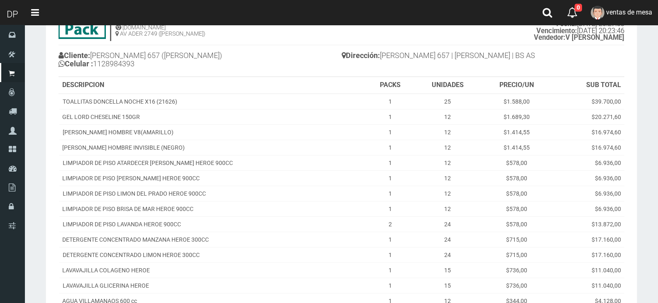
scroll to position [208, 0]
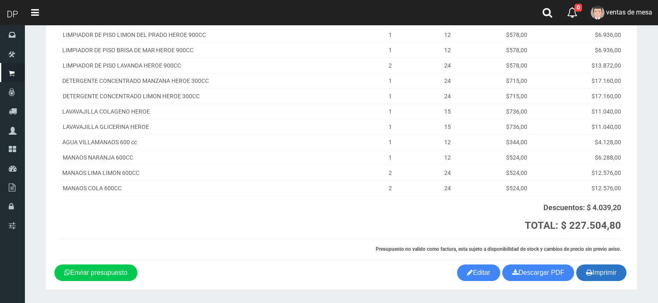
click at [591, 273] on button "Imprimir" at bounding box center [601, 273] width 50 height 17
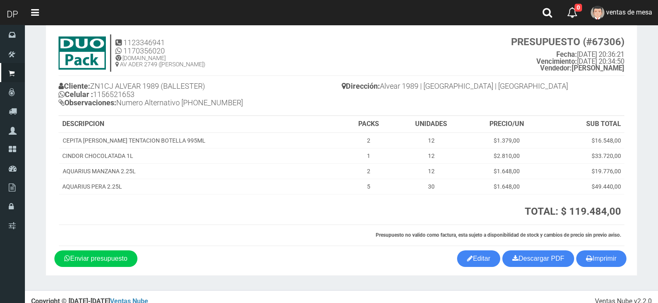
scroll to position [27, 0]
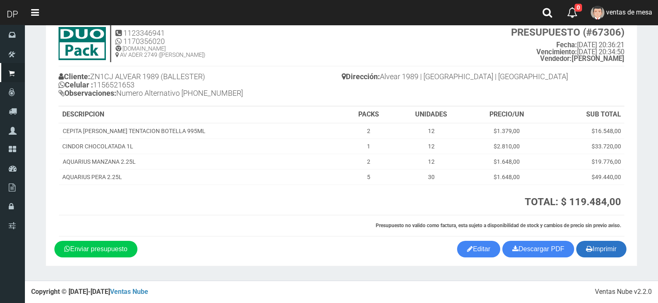
click at [595, 249] on button "Imprimir" at bounding box center [601, 249] width 50 height 17
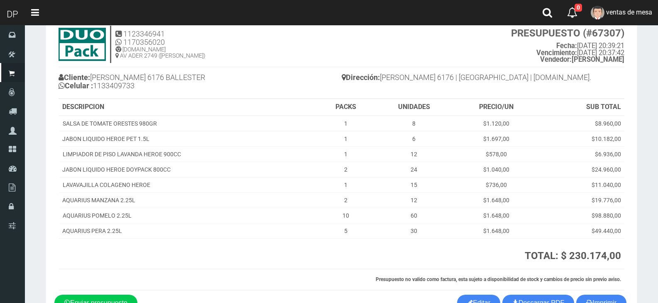
scroll to position [81, 0]
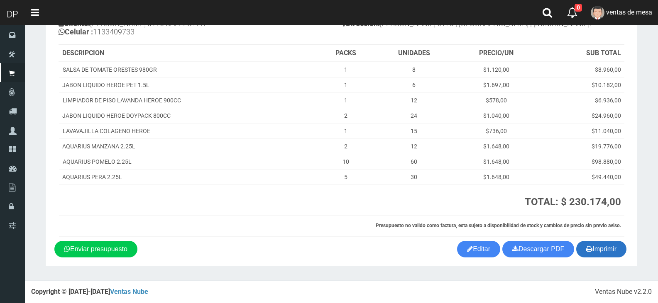
click at [604, 257] on button "Imprimir" at bounding box center [601, 249] width 50 height 17
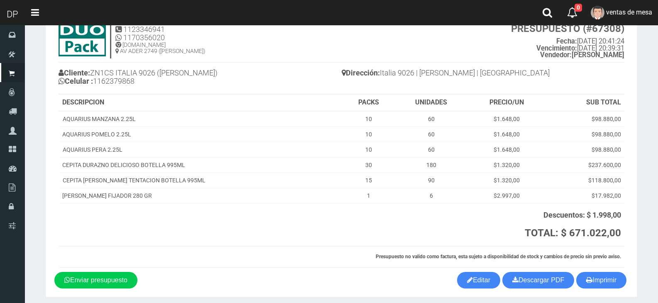
scroll to position [62, 0]
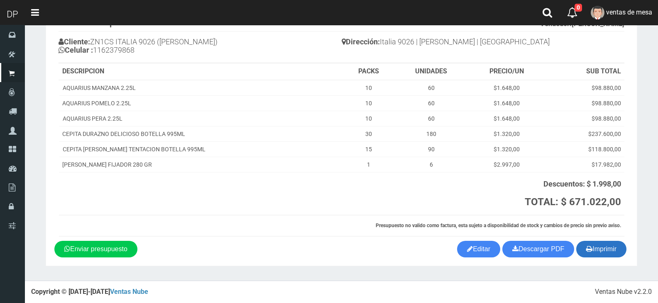
click at [597, 256] on button "Imprimir" at bounding box center [601, 249] width 50 height 17
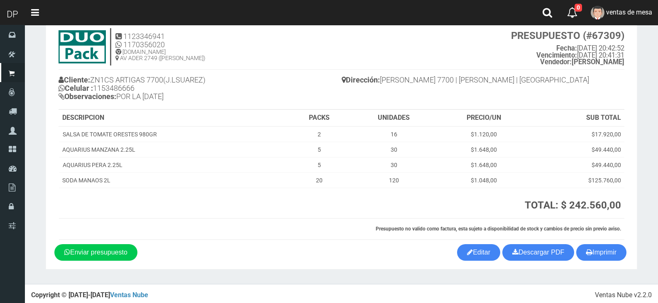
scroll to position [27, 0]
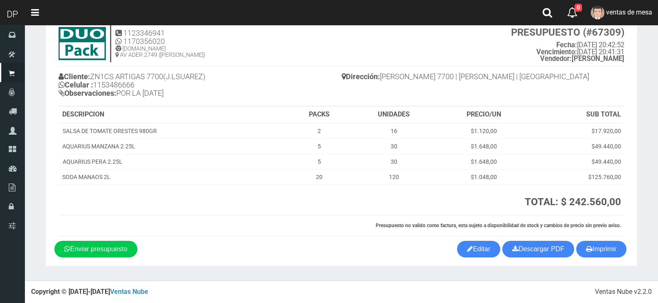
click at [606, 262] on section "1123346941 1170356020 [DOMAIN_NAME] AV ADER 2749 ([PERSON_NAME]) PRESUPUESTO (#…" at bounding box center [341, 139] width 591 height 254
click at [603, 251] on button "Imprimir" at bounding box center [601, 249] width 50 height 17
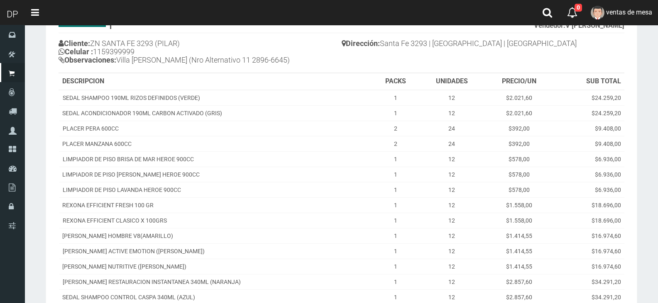
scroll to position [166, 0]
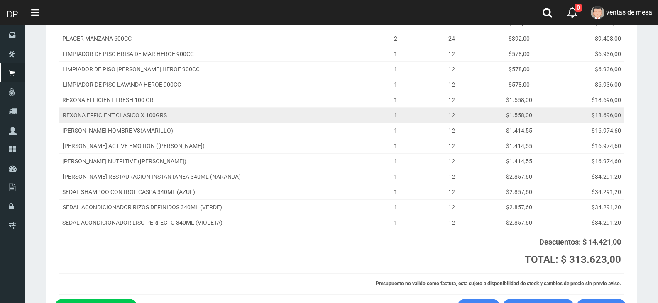
click at [557, 111] on td "$18.696,00" at bounding box center [589, 114] width 70 height 15
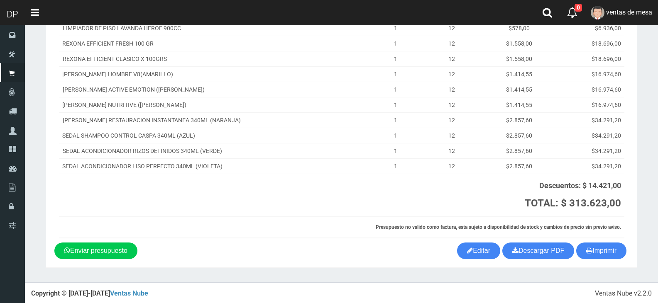
scroll to position [224, 0]
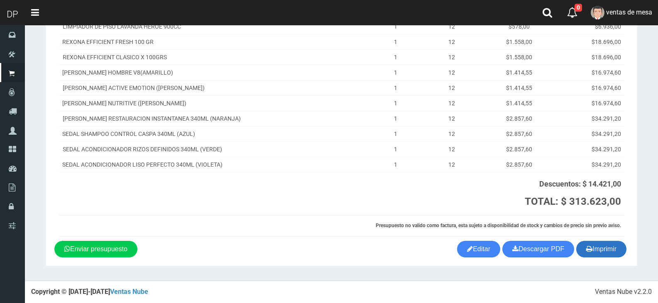
click at [592, 247] on button "Imprimir" at bounding box center [601, 249] width 50 height 17
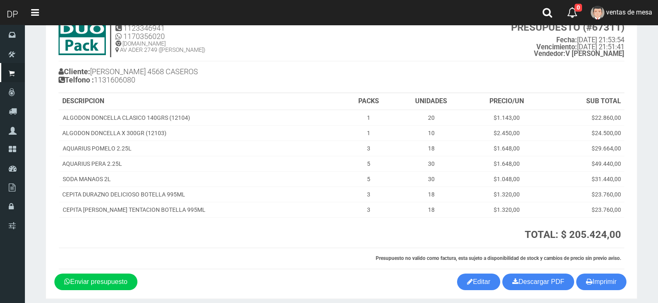
scroll to position [65, 0]
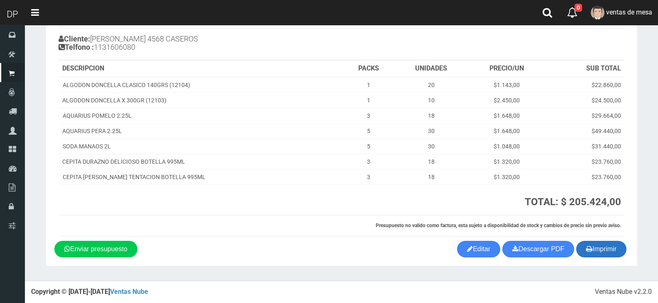
click at [588, 255] on icon "button" at bounding box center [589, 249] width 6 height 12
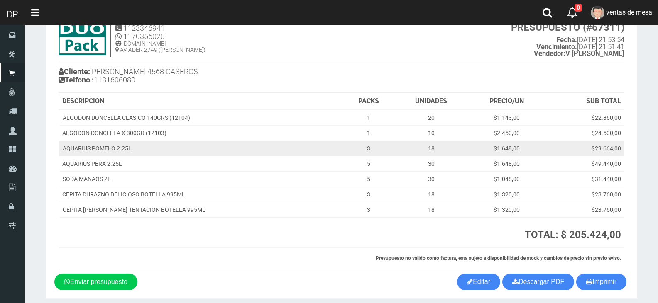
scroll to position [0, 0]
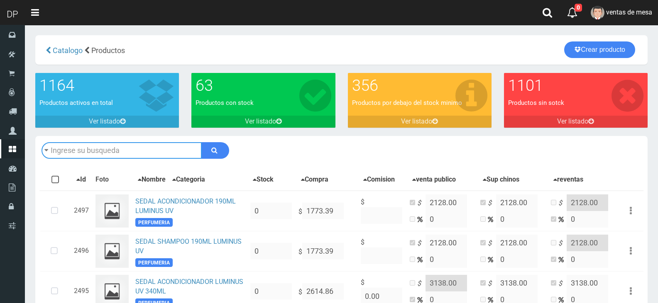
click at [99, 154] on input "text" at bounding box center [122, 150] width 160 height 17
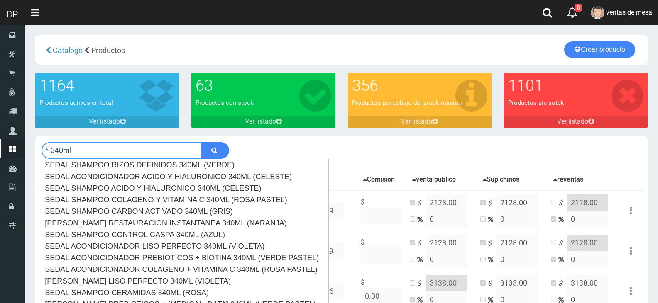
type input "340ml"
click at [201, 142] on button "submit" at bounding box center [215, 150] width 28 height 17
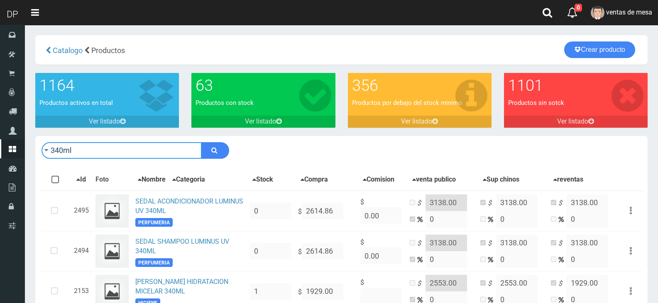
click at [120, 148] on input "340ml" at bounding box center [122, 150] width 160 height 17
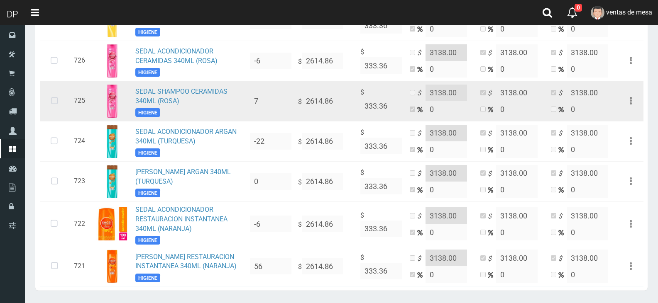
scroll to position [1240, 0]
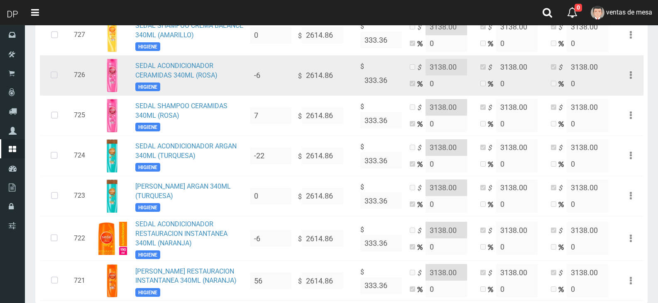
click at [47, 78] on icon at bounding box center [54, 75] width 22 height 27
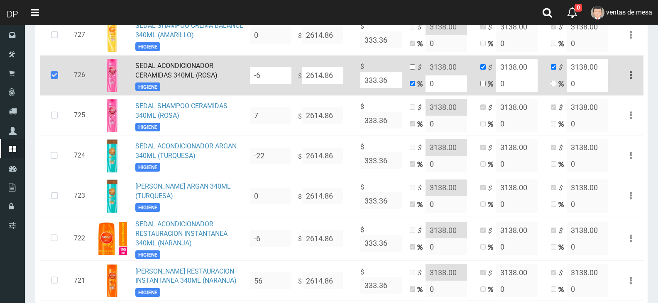
click at [284, 69] on input "-6" at bounding box center [271, 75] width 42 height 17
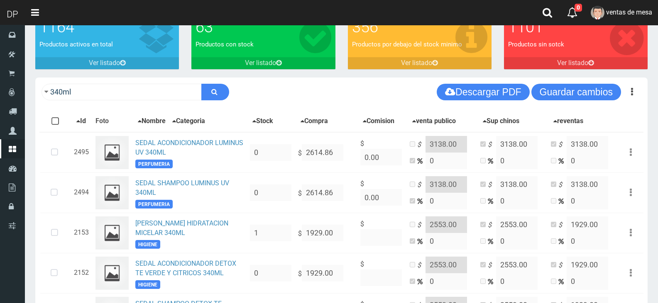
scroll to position [0, 0]
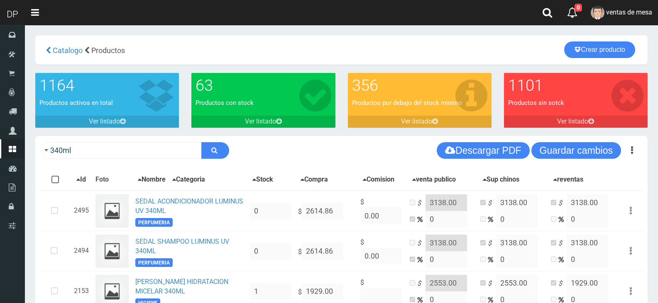
type input "12"
click at [572, 141] on div "340ml Descargar PDF Guardar cambios" at bounding box center [341, 150] width 612 height 29
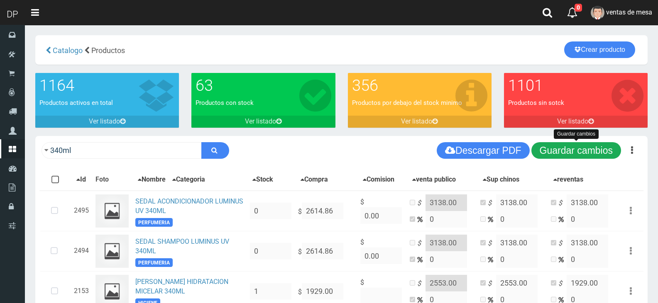
click at [572, 146] on button "Guardar cambios" at bounding box center [576, 150] width 90 height 17
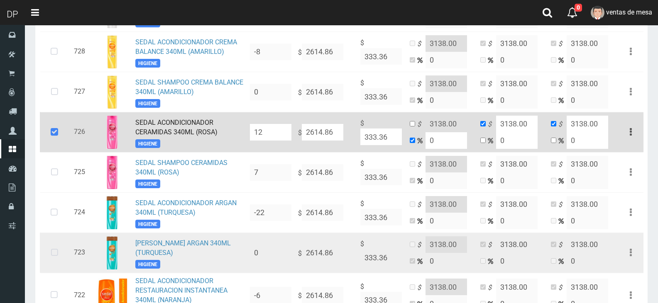
scroll to position [1245, 0]
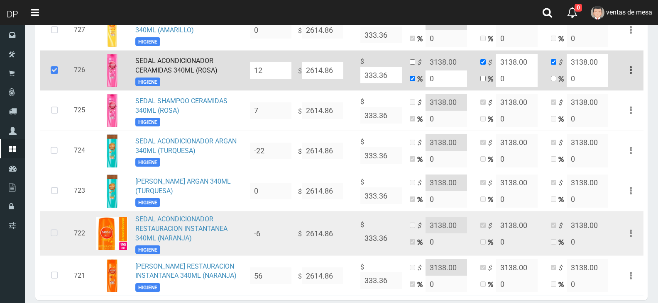
click at [53, 228] on icon at bounding box center [54, 233] width 22 height 27
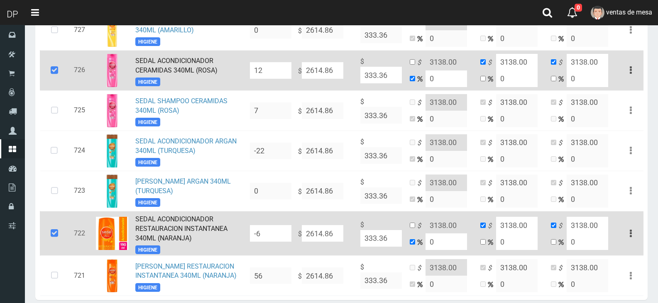
click at [280, 239] on input "-6" at bounding box center [271, 233] width 42 height 17
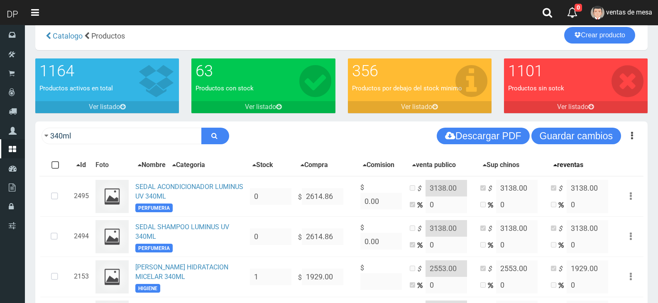
scroll to position [0, 0]
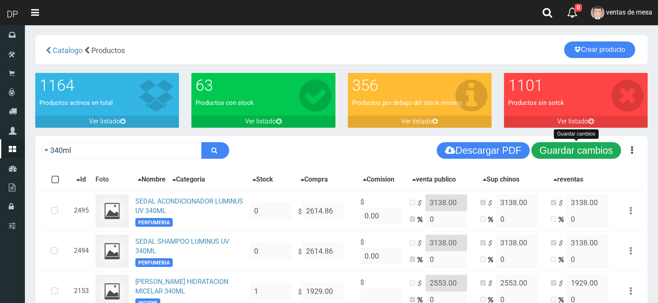
type input "12"
click at [563, 143] on button "Guardar cambios" at bounding box center [576, 150] width 90 height 17
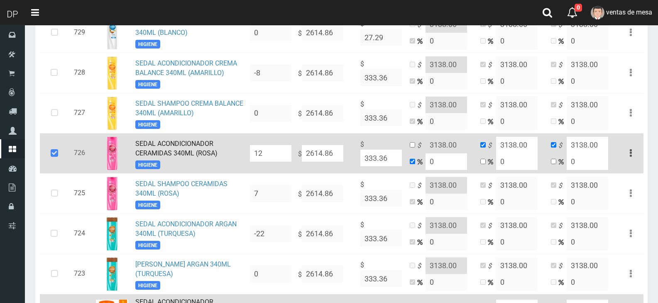
click at [50, 154] on icon at bounding box center [54, 153] width 22 height 27
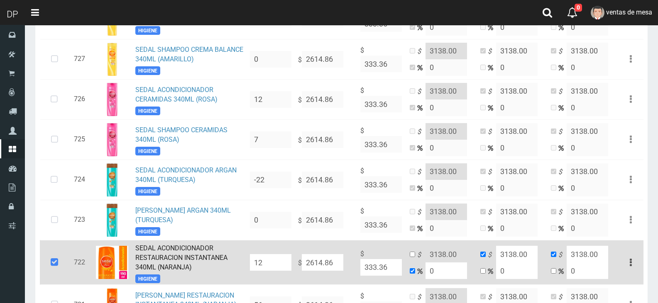
scroll to position [1282, 0]
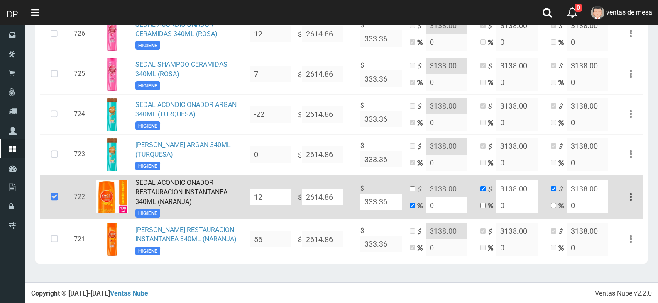
click at [56, 198] on icon at bounding box center [54, 196] width 22 height 27
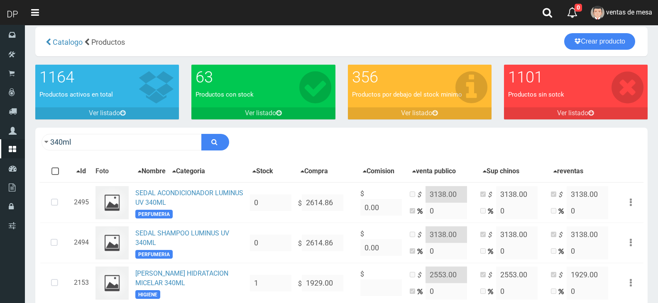
scroll to position [0, 0]
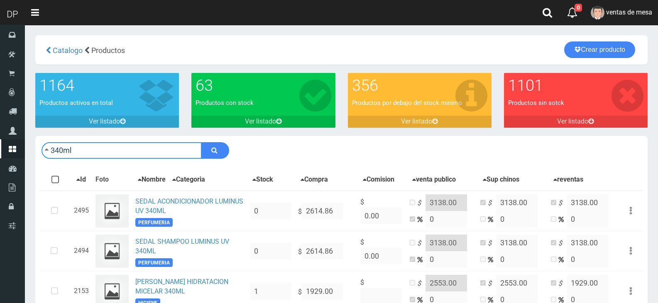
click at [116, 159] on input "340ml" at bounding box center [122, 150] width 160 height 17
click at [115, 156] on input "340ml" at bounding box center [122, 150] width 160 height 17
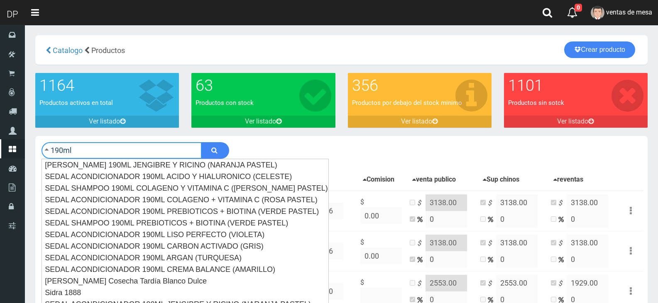
type input "190ml"
click at [201, 142] on button "submit" at bounding box center [215, 150] width 28 height 17
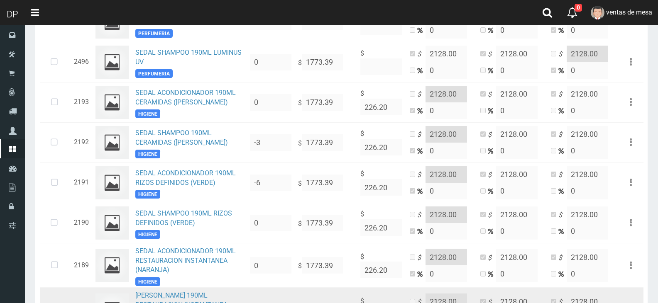
scroll to position [291, 0]
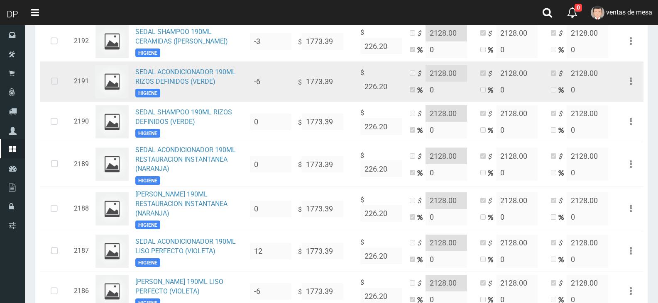
click at [62, 76] on icon at bounding box center [55, 81] width 22 height 27
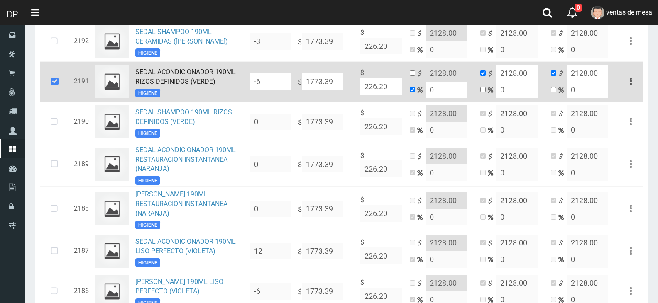
click at [62, 76] on icon at bounding box center [55, 81] width 22 height 27
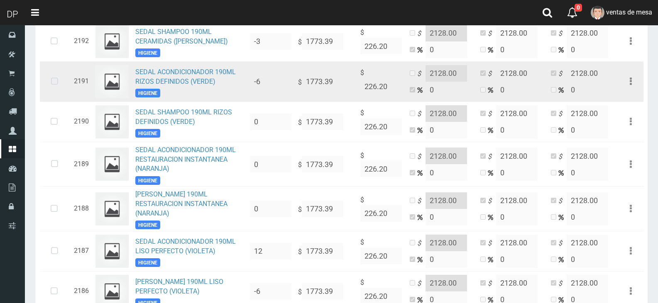
click at [56, 79] on icon at bounding box center [55, 81] width 22 height 27
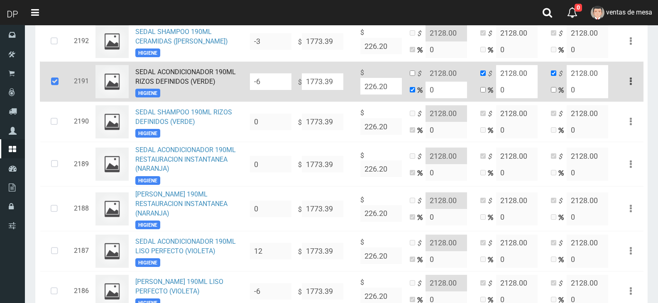
click at [282, 79] on input "-6" at bounding box center [271, 81] width 42 height 17
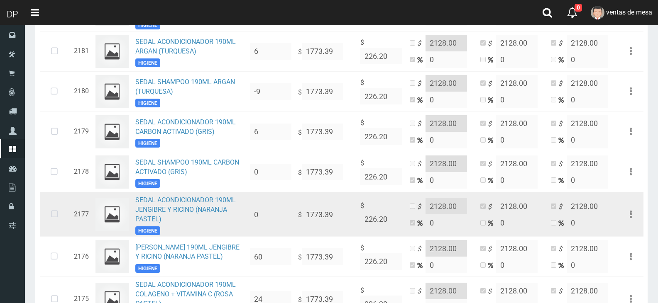
scroll to position [747, 0]
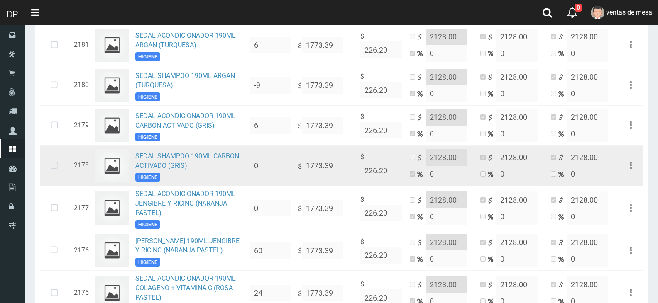
type input "12"
click at [47, 166] on icon at bounding box center [54, 165] width 22 height 27
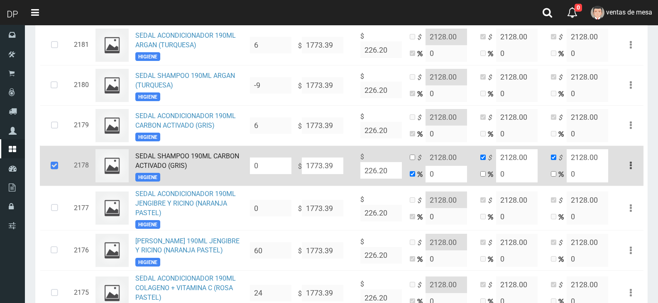
click at [278, 168] on input "0" at bounding box center [271, 166] width 42 height 17
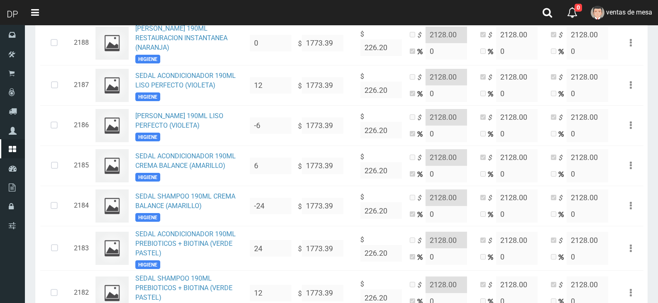
scroll to position [83, 0]
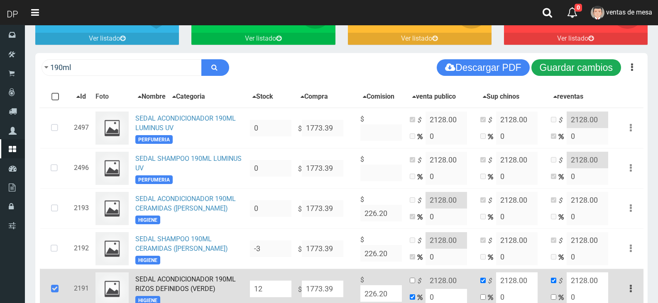
type input "12"
click at [583, 68] on button "Guardar cambios" at bounding box center [576, 67] width 90 height 17
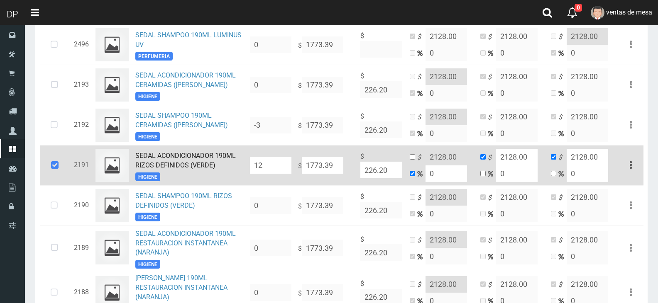
scroll to position [208, 0]
drag, startPoint x: 74, startPoint y: 168, endPoint x: 66, endPoint y: 166, distance: 7.6
click at [74, 168] on td "2191" at bounding box center [82, 164] width 22 height 40
click at [61, 165] on icon at bounding box center [55, 164] width 22 height 27
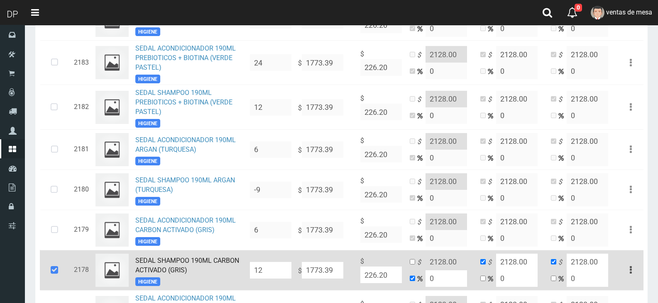
scroll to position [706, 0]
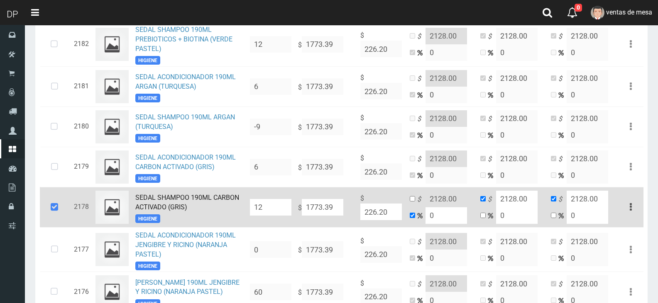
click at [56, 207] on icon at bounding box center [54, 207] width 22 height 27
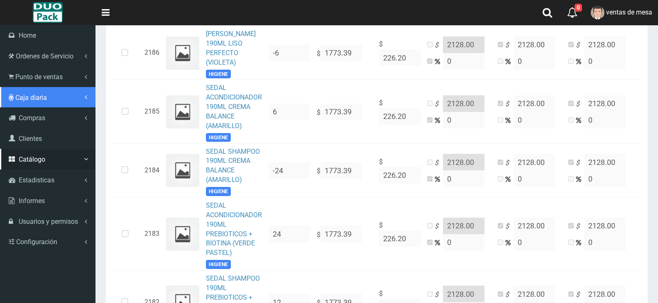
click at [35, 87] on link "Caja diaria" at bounding box center [47, 97] width 95 height 21
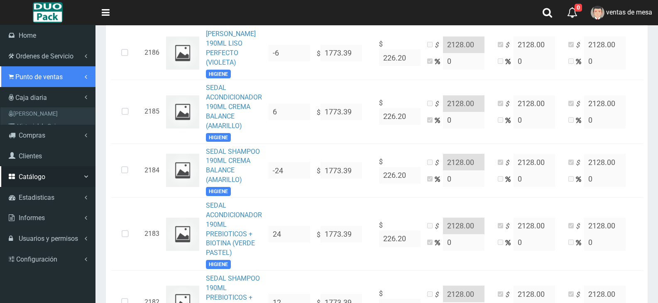
click at [53, 81] on span "Punto de ventas" at bounding box center [38, 77] width 47 height 8
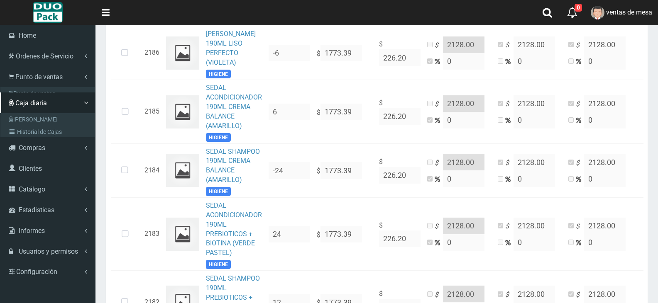
click at [59, 100] on link "Listado de Presupuestos" at bounding box center [48, 106] width 93 height 12
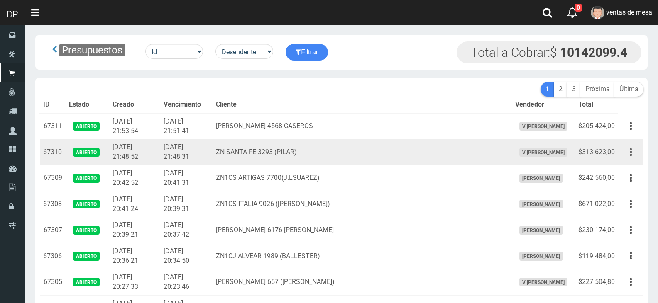
click at [632, 155] on button "button" at bounding box center [630, 152] width 19 height 15
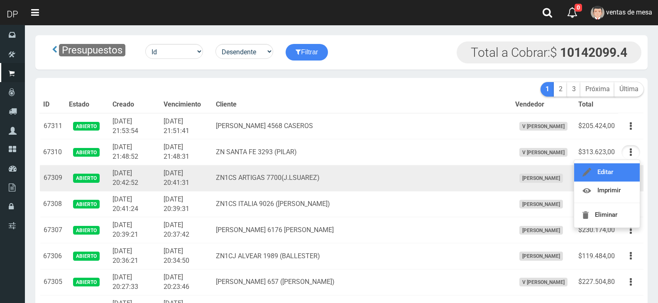
click at [630, 172] on link "Editar" at bounding box center [607, 173] width 66 height 18
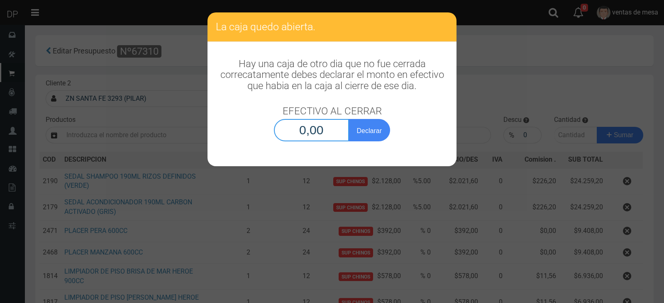
click at [327, 136] on input "0,00" at bounding box center [311, 130] width 75 height 22
type input "1,00"
click at [349, 119] on button "Declarar" at bounding box center [370, 130] width 42 height 22
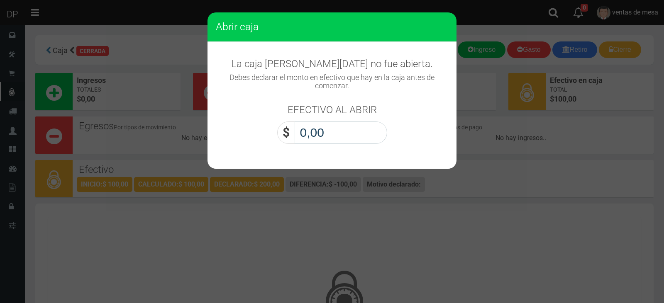
click at [339, 128] on input "0,00" at bounding box center [341, 133] width 93 height 22
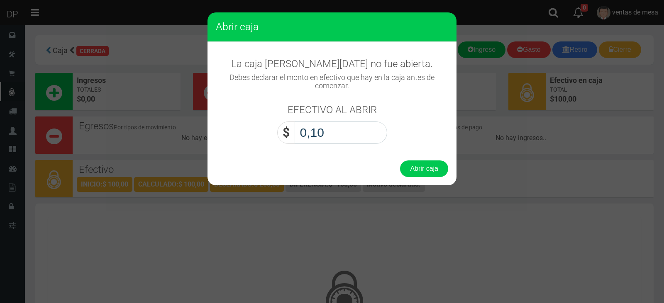
type input "1,00"
click at [400, 161] on button "Abrir caja" at bounding box center [424, 169] width 48 height 17
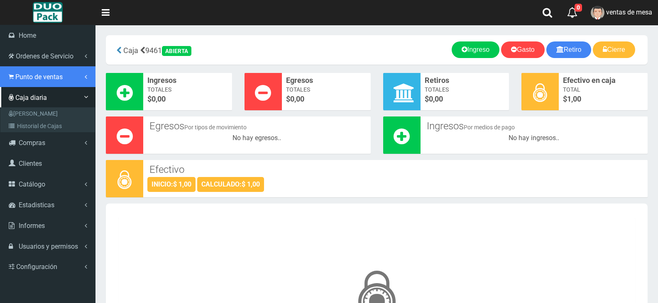
click at [18, 83] on link "Punto de ventas" at bounding box center [47, 76] width 95 height 21
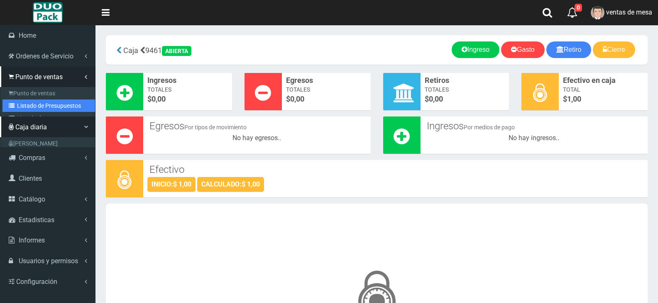
click at [41, 104] on link "Listado de Presupuestos" at bounding box center [48, 106] width 93 height 12
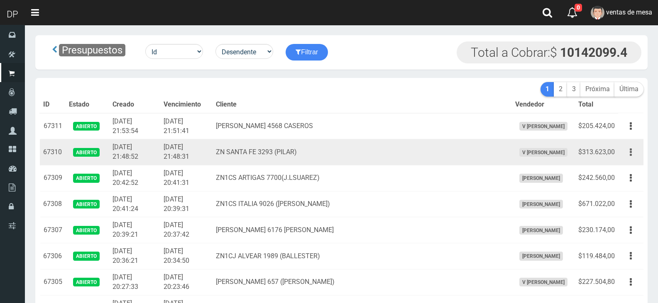
click at [625, 149] on button "button" at bounding box center [630, 152] width 19 height 15
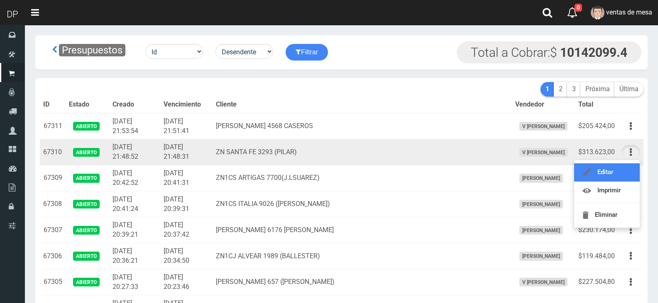
click at [629, 169] on link "Editar" at bounding box center [607, 173] width 66 height 18
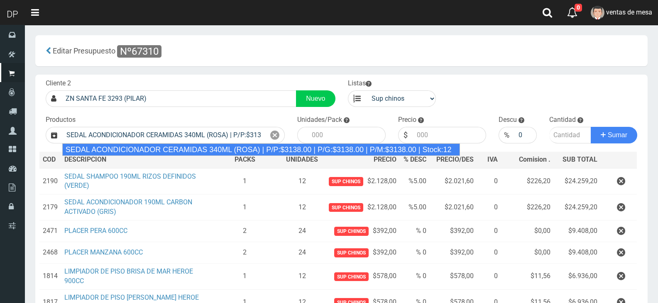
type input "SEDAL ACONDICIONADOR CERAMIDAS 340ML (ROSA) | P/P:$3138.00 | P/G:$3138.00 | P/M…"
type input "12"
type input "3138.00"
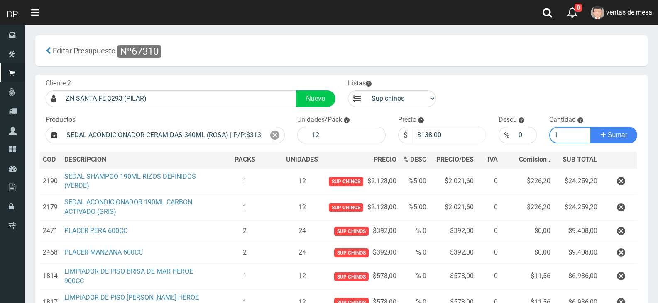
type input "1"
click at [469, 137] on input "3138.00" at bounding box center [450, 135] width 74 height 17
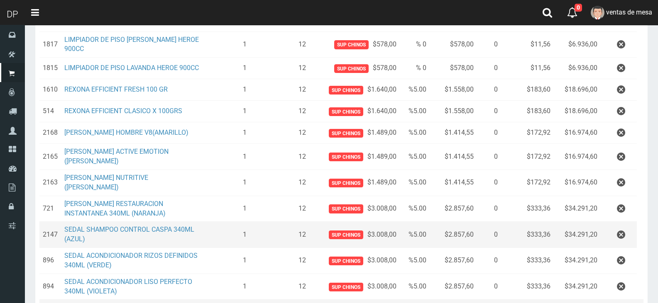
scroll to position [24, 0]
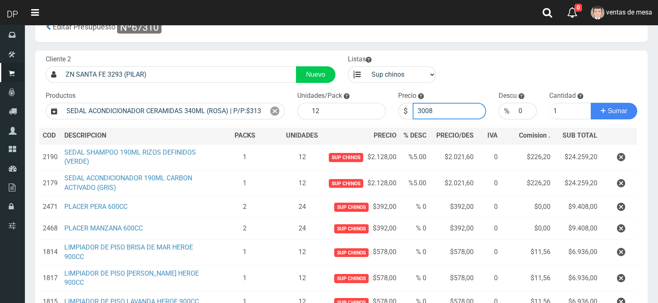
type input "3008"
click at [591, 103] on button "Sumar" at bounding box center [614, 111] width 46 height 17
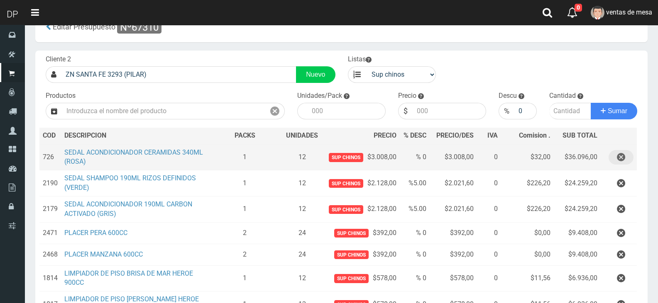
click at [622, 165] on icon "button" at bounding box center [621, 157] width 8 height 15
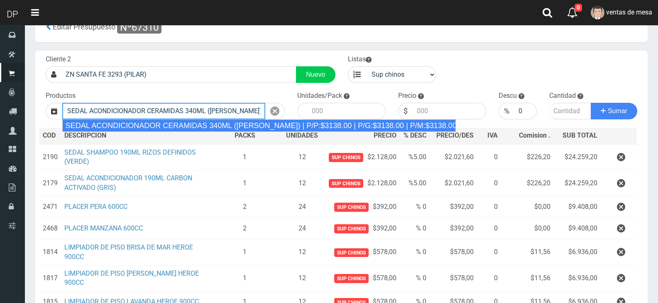
type input "SEDAL ACONDICIONADOR CERAMIDAS 340ML ([PERSON_NAME]) | P/P:$3138.00 | P/G:$3138…"
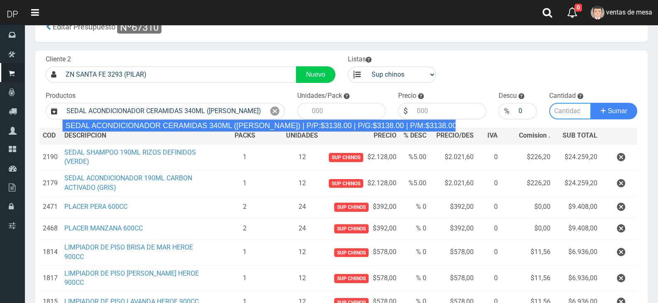
type input "12"
type input "3138.00"
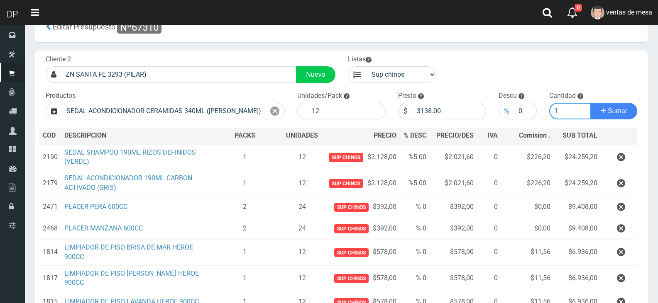
type input "1"
click at [514, 112] on div "%" at bounding box center [506, 111] width 16 height 17
click at [523, 110] on input "0" at bounding box center [525, 111] width 22 height 17
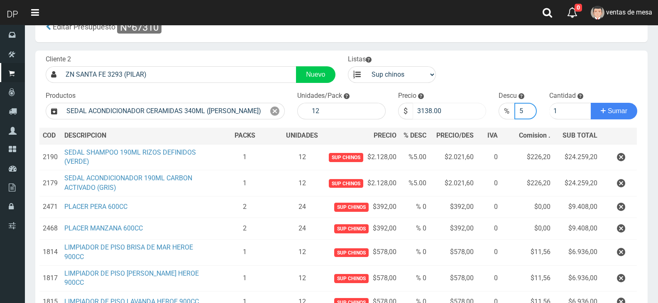
type input "5"
click at [465, 111] on input "3138.00" at bounding box center [450, 111] width 74 height 17
type input "3008"
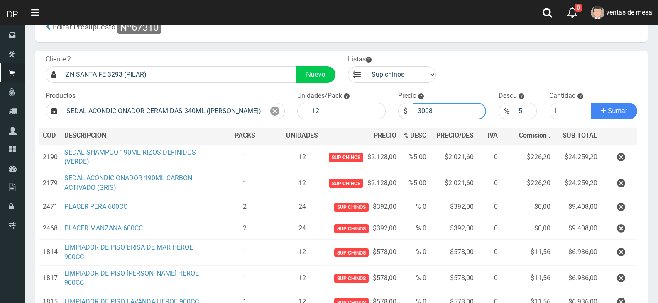
click at [591, 103] on button "Sumar" at bounding box center [614, 111] width 46 height 17
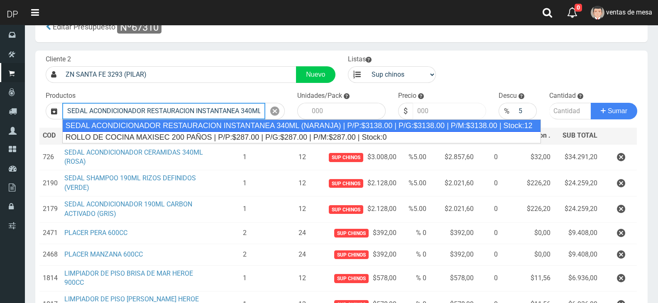
type input "SEDAL ACONDICIONADOR RESTAURACION INSTANTANEA 340ML (NARANJA) | P/P:$3138.00 | …"
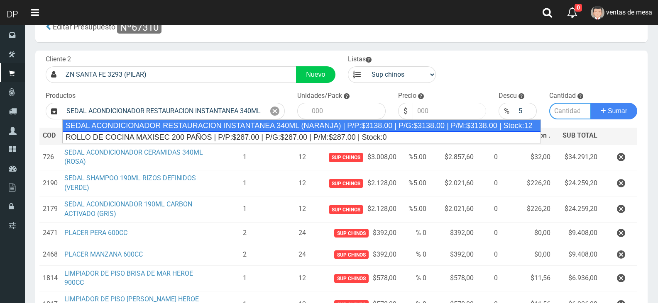
type input "12"
type input "3138.00"
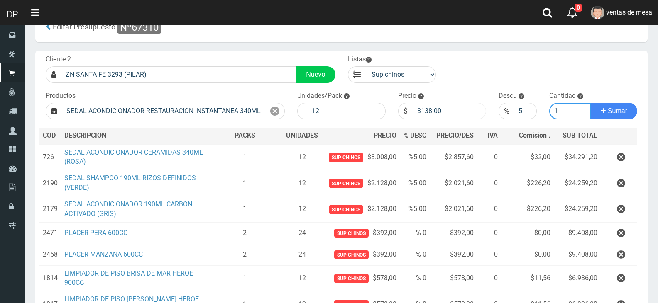
type input "1"
click at [465, 111] on input "3138.00" at bounding box center [450, 111] width 74 height 17
type input "3008"
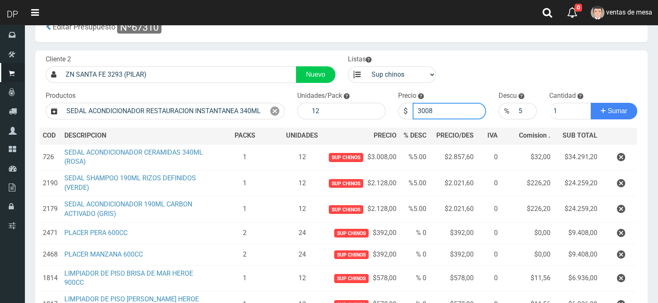
click at [591, 103] on button "Sumar" at bounding box center [614, 111] width 46 height 17
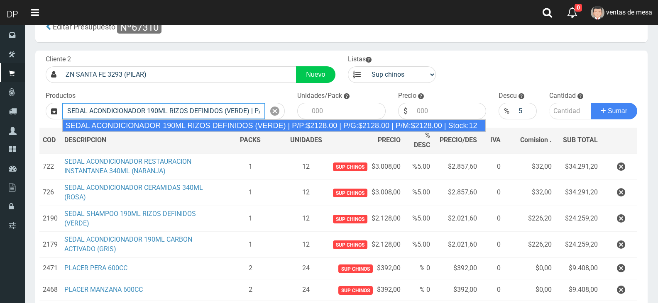
type input "SEDAL ACONDICIONADOR 190ML RIZOS DEFINIDOS (VERDE) | P/P:$2128.00 | P/G:$2128.0…"
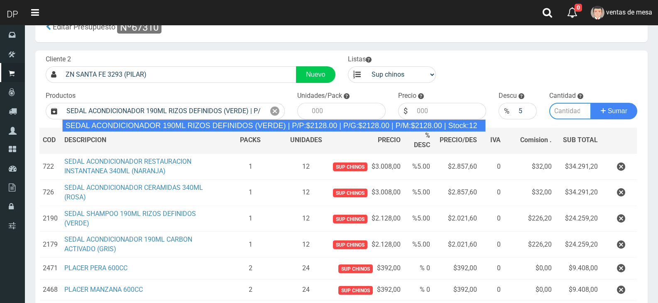
type input "12"
type input "2128.00"
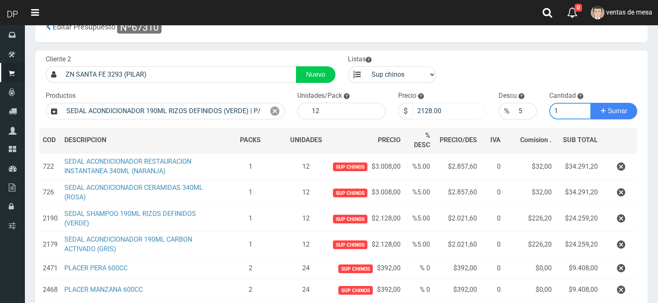
type input "1"
click at [437, 116] on input "2128.00" at bounding box center [450, 111] width 74 height 17
click at [437, 115] on input "2128.00" at bounding box center [450, 111] width 74 height 17
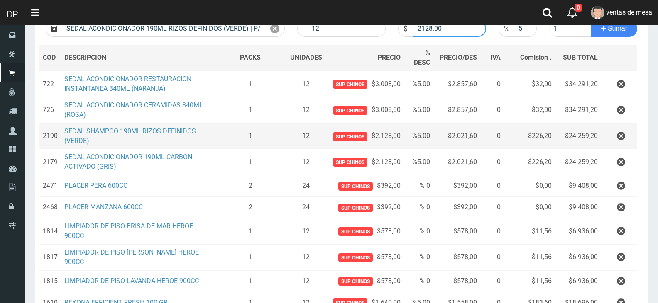
scroll to position [35, 0]
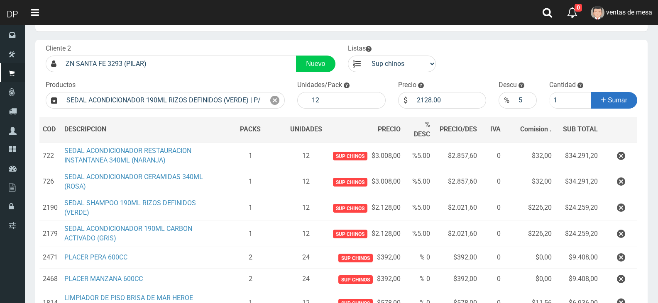
click at [611, 100] on span "Sumar" at bounding box center [618, 100] width 20 height 7
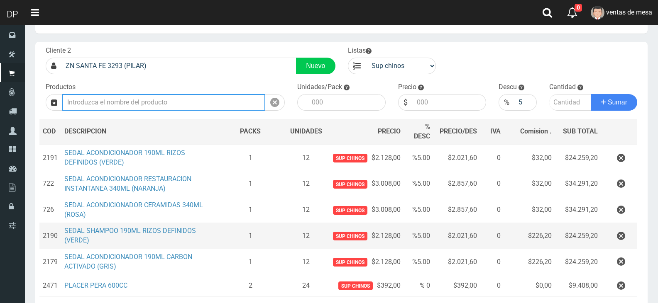
scroll to position [0, 0]
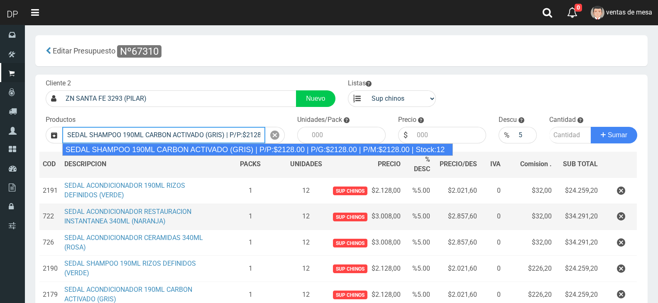
type input "SEDAL SHAMPOO 190ML CARBON ACTIVADO (GRIS) | P/P:$2128.00 | P/G:$2128.00 | P/M:…"
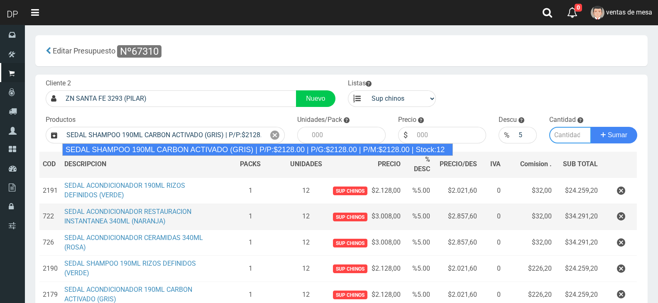
type input "12"
type input "2128.00"
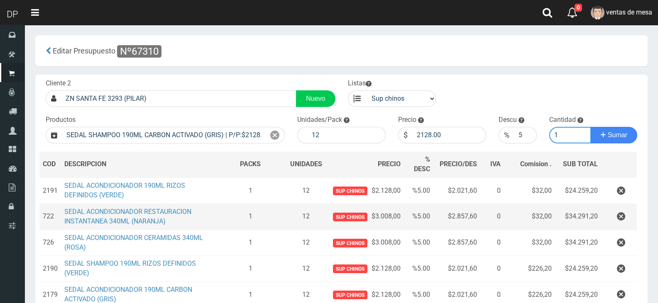
type input "1"
click at [591, 127] on button "Sumar" at bounding box center [614, 135] width 46 height 17
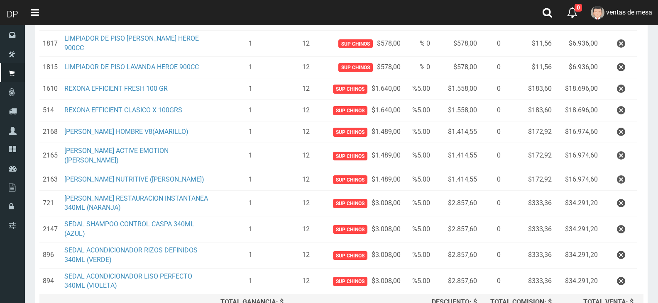
scroll to position [460, 0]
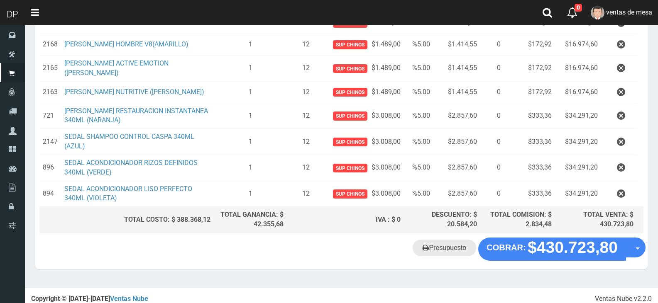
click at [465, 249] on link "Presupuesto" at bounding box center [444, 248] width 63 height 17
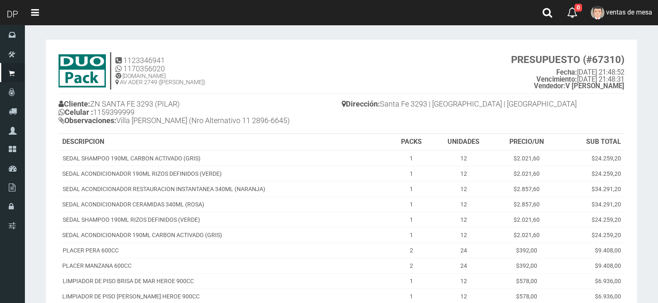
scroll to position [286, 0]
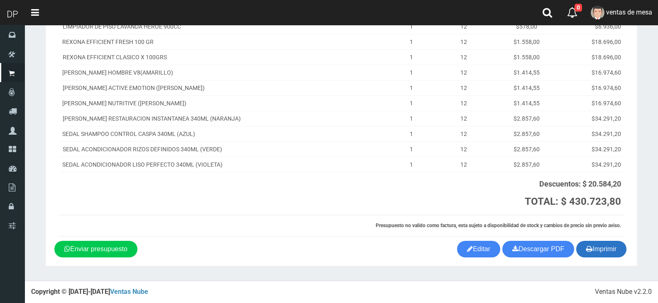
click at [587, 248] on icon "button" at bounding box center [589, 249] width 6 height 12
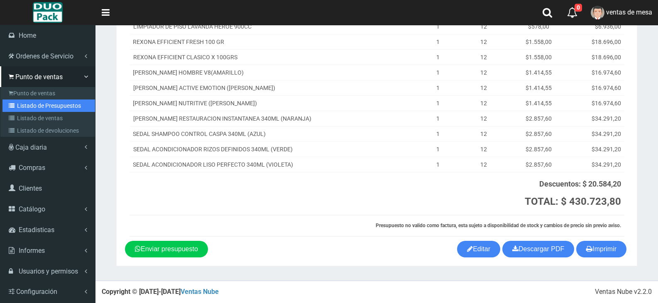
click at [16, 101] on link "Listado de Presupuestos" at bounding box center [48, 106] width 93 height 12
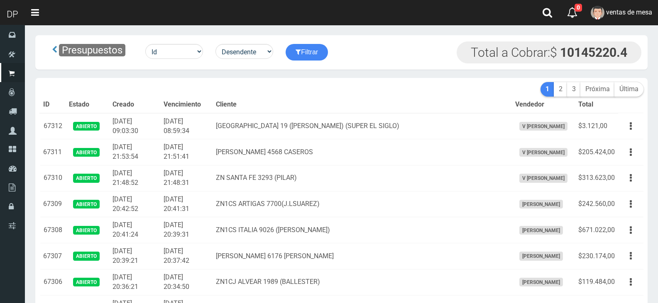
click at [614, 131] on td "$3.121,00" at bounding box center [596, 126] width 43 height 26
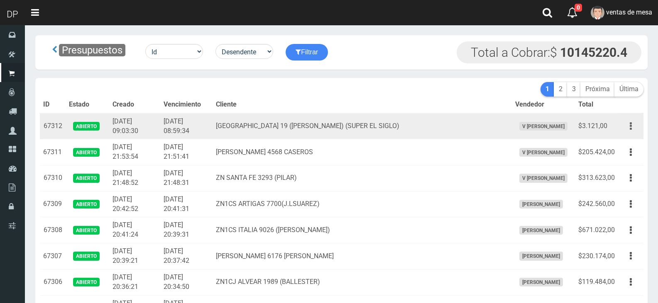
click at [623, 127] on button "button" at bounding box center [630, 126] width 19 height 15
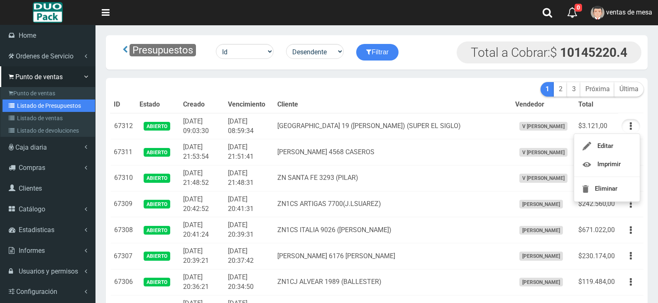
click at [10, 105] on icon at bounding box center [13, 106] width 8 height 6
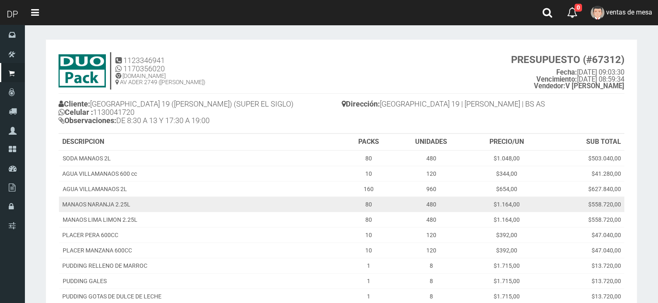
scroll to position [83, 0]
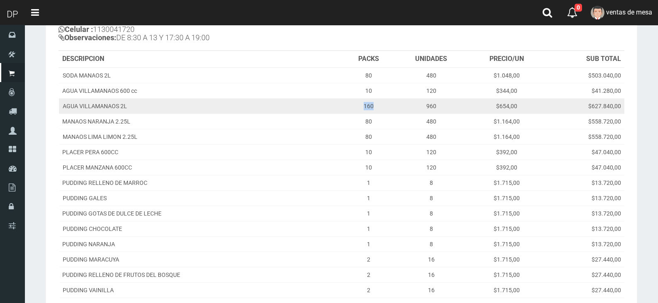
drag, startPoint x: 349, startPoint y: 106, endPoint x: 366, endPoint y: 106, distance: 16.6
click at [366, 106] on td "160" at bounding box center [369, 105] width 52 height 15
click at [369, 110] on td "160" at bounding box center [369, 105] width 52 height 15
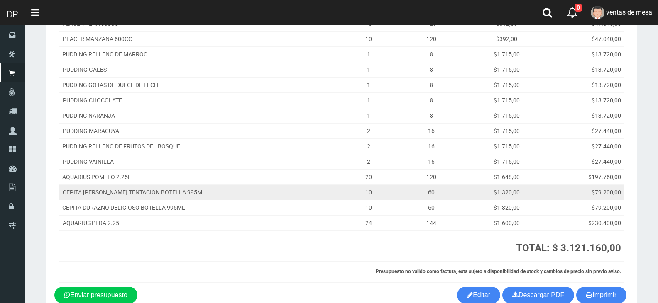
scroll to position [258, 0]
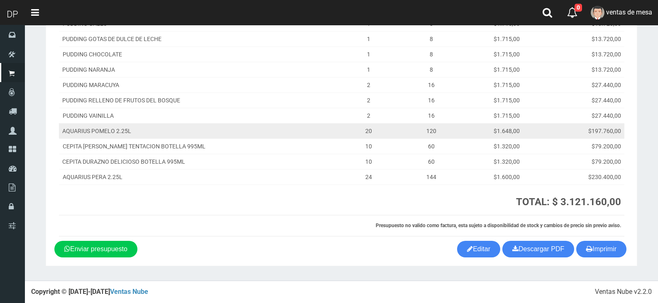
click at [132, 134] on td "AQUARIUS POMELO 2.25L" at bounding box center [201, 130] width 284 height 15
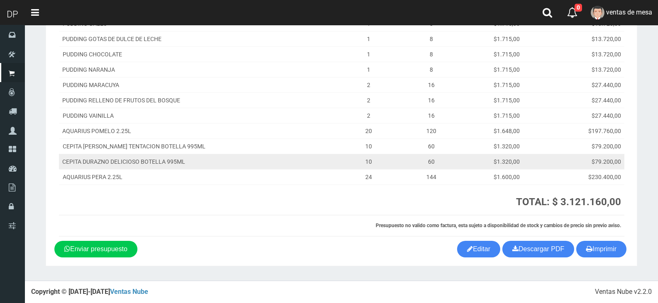
drag, startPoint x: 189, startPoint y: 158, endPoint x: 167, endPoint y: 142, distance: 27.9
click at [188, 157] on td "CEPITA DURAZNO DELICIOSO BOTELLA 995ML" at bounding box center [201, 161] width 284 height 15
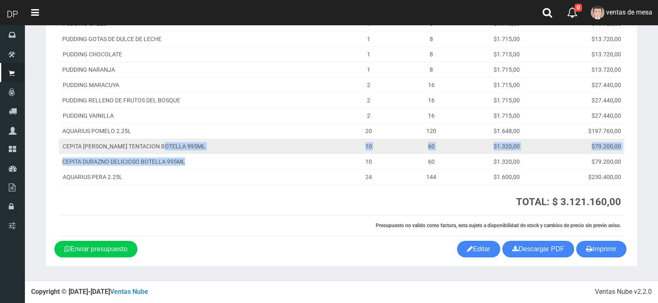
click at [167, 142] on tbody "SODA MANAOS 2L 80 480 $1.048,00 $503.040,00 AGUA VILLAMANAOS 600 cc 10 120 $344…" at bounding box center [341, 39] width 565 height 292
click at [167, 143] on td "CEPITA [PERSON_NAME] TENTACION BOTELLA 995ML" at bounding box center [201, 146] width 284 height 15
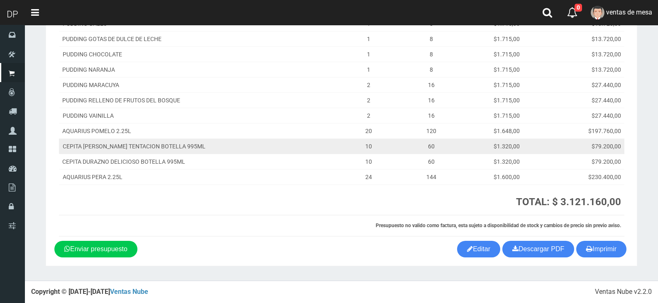
click at [171, 151] on td "CEPITA [PERSON_NAME] TENTACION BOTELLA 995ML" at bounding box center [201, 146] width 284 height 15
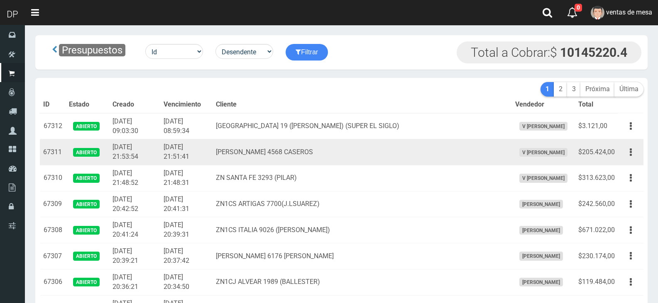
click at [339, 153] on td "BARTOLOME MITRE 4568 CASEROS" at bounding box center [361, 152] width 299 height 26
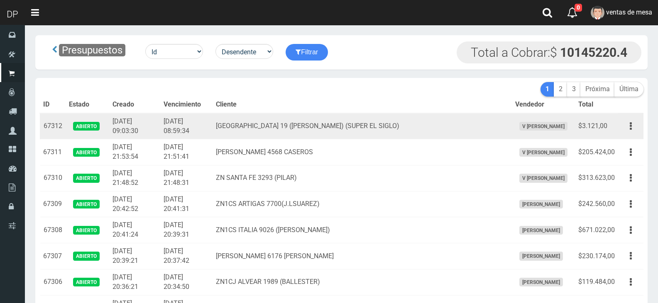
drag, startPoint x: 351, startPoint y: 154, endPoint x: 276, endPoint y: 130, distance: 78.1
click at [256, 125] on td "[GEOGRAPHIC_DATA] 19 ([PERSON_NAME]) (SUPER EL SIGLO)" at bounding box center [361, 126] width 299 height 26
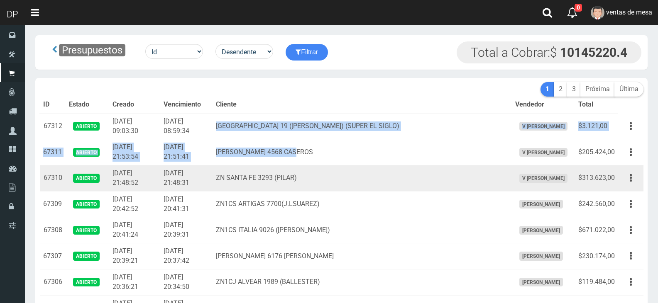
drag, startPoint x: 237, startPoint y: 125, endPoint x: 333, endPoint y: 166, distance: 104.3
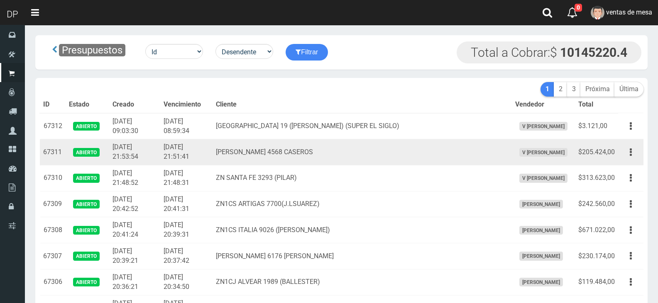
drag, startPoint x: 333, startPoint y: 166, endPoint x: 342, endPoint y: 155, distance: 14.5
click at [344, 166] on td "ZN SANTA FE 3293 (PILAR)" at bounding box center [361, 179] width 299 height 26
click at [342, 151] on td "BARTOLOME MITRE 4568 CASEROS" at bounding box center [361, 152] width 299 height 26
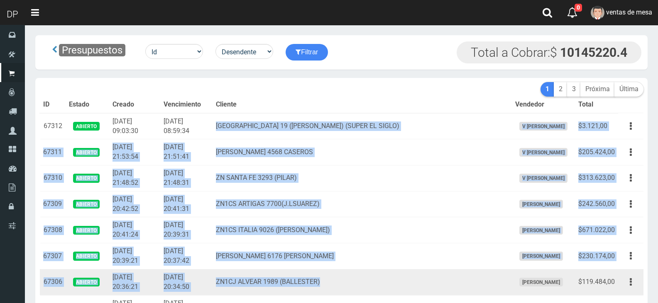
drag, startPoint x: 242, startPoint y: 124, endPoint x: 378, endPoint y: 278, distance: 206.1
click at [378, 278] on td "ZN1CJ ALVEAR 1989 (BALLESTER)" at bounding box center [361, 282] width 299 height 26
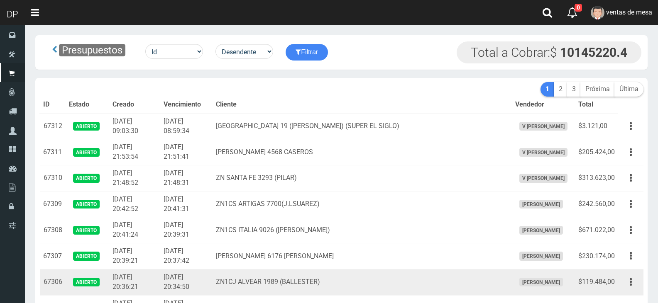
click at [378, 278] on td "ZN1CJ ALVEAR 1989 (BALLESTER)" at bounding box center [361, 282] width 299 height 26
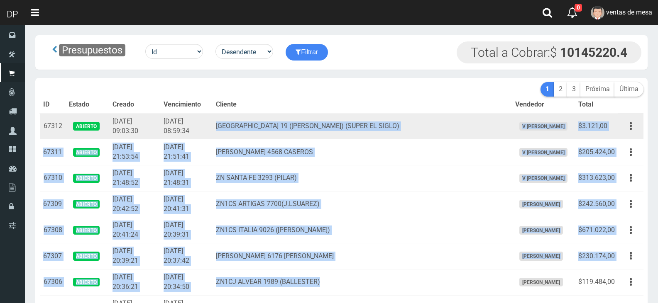
drag, startPoint x: 371, startPoint y: 283, endPoint x: 243, endPoint y: 126, distance: 202.1
click at [243, 126] on td "[GEOGRAPHIC_DATA] 19 ([PERSON_NAME]) (SUPER EL SIGLO)" at bounding box center [361, 126] width 299 height 26
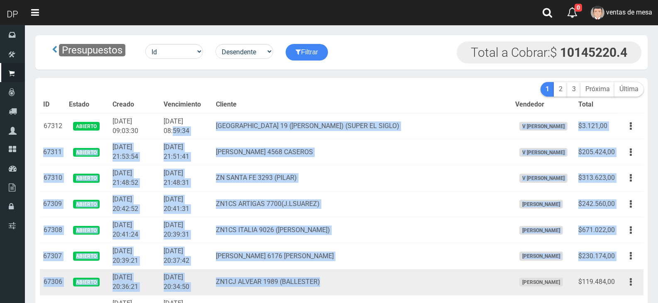
drag, startPoint x: 236, startPoint y: 125, endPoint x: 384, endPoint y: 271, distance: 208.4
click at [383, 277] on td "ZN1CJ ALVEAR 1989 (BALLESTER)" at bounding box center [361, 282] width 299 height 26
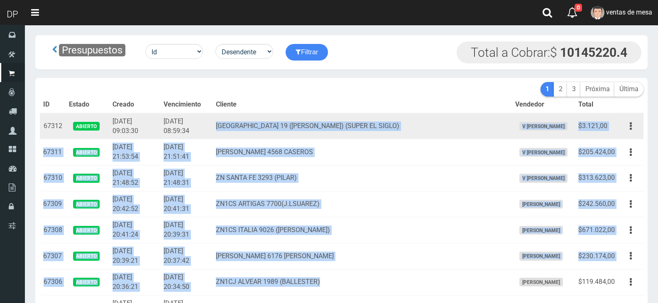
drag, startPoint x: 376, startPoint y: 281, endPoint x: 236, endPoint y: 125, distance: 210.1
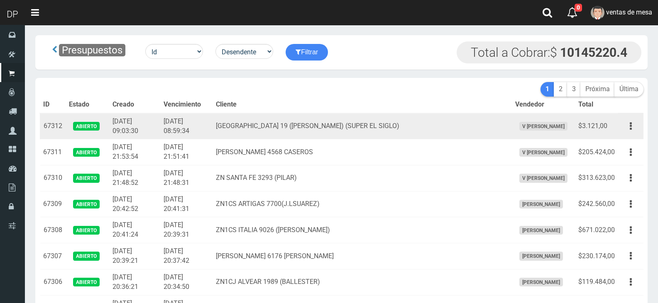
click at [212, 125] on td "[DATE] 08:59:34" at bounding box center [186, 126] width 52 height 26
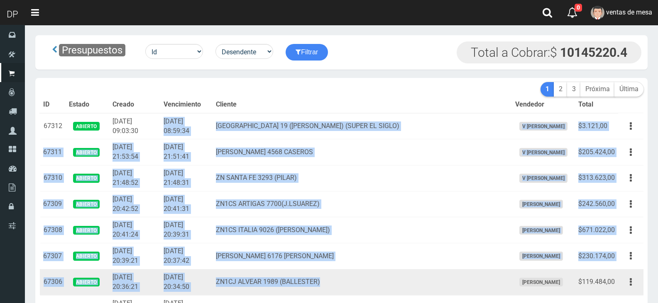
drag, startPoint x: 236, startPoint y: 125, endPoint x: 318, endPoint y: 277, distance: 173.3
click at [320, 277] on td "ZN1CJ ALVEAR 1989 (BALLESTER)" at bounding box center [361, 282] width 299 height 26
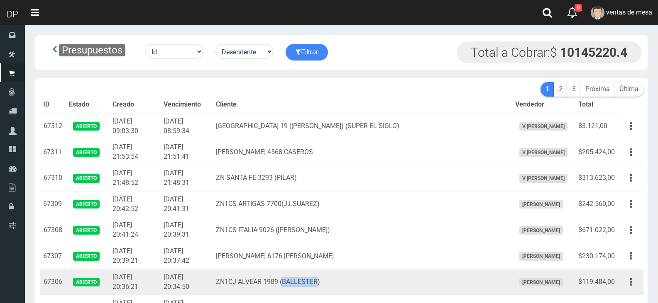
click at [320, 277] on td "ZN1CJ ALVEAR 1989 (BALLESTER)" at bounding box center [361, 282] width 299 height 26
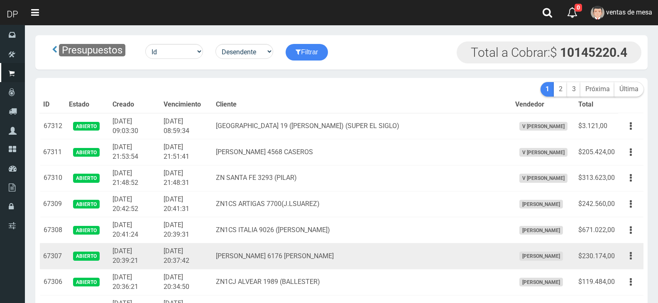
click at [322, 264] on td "PACIFICO RODRIGUEZ 6176 BALLESTER" at bounding box center [361, 257] width 299 height 26
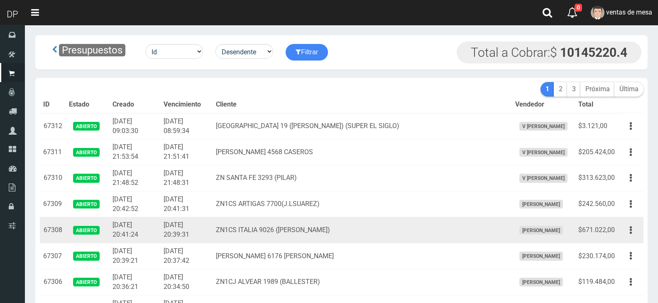
click at [320, 234] on td "ZN1CS ITALIA 9026 (J.L.SUAREZ)" at bounding box center [361, 230] width 299 height 26
drag, startPoint x: 320, startPoint y: 234, endPoint x: 320, endPoint y: 227, distance: 7.9
click at [320, 234] on td "ZN1CS ITALIA 9026 (J.L.SUAREZ)" at bounding box center [361, 230] width 299 height 26
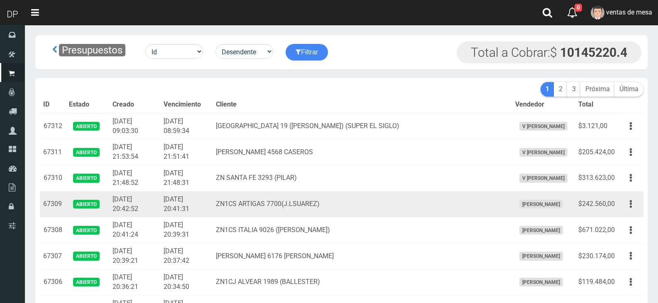
click at [320, 205] on td "ZN1CS ARTIGAS 7700(J.LSUAREZ)" at bounding box center [361, 204] width 299 height 26
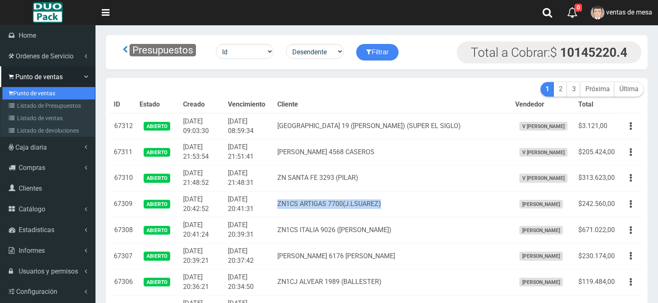
click at [24, 87] on link "Punto de ventas" at bounding box center [48, 93] width 93 height 12
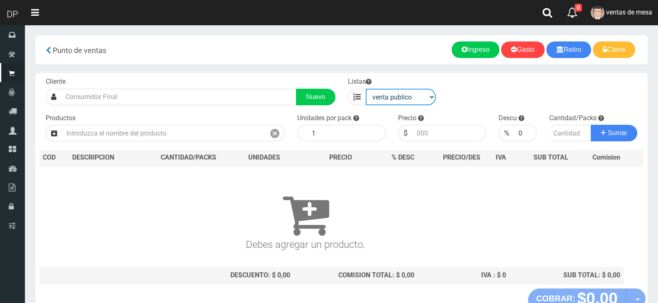
click at [388, 90] on select "venta publico Sup chinos reventas" at bounding box center [401, 97] width 71 height 17
select select "3"
click at [366, 89] on select "venta publico Sup chinos reventas" at bounding box center [401, 97] width 71 height 17
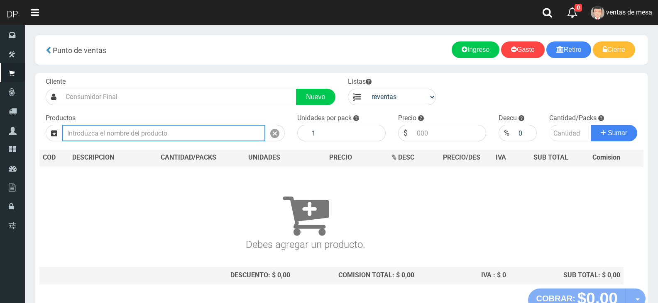
click at [200, 137] on input "text" at bounding box center [163, 133] width 203 height 17
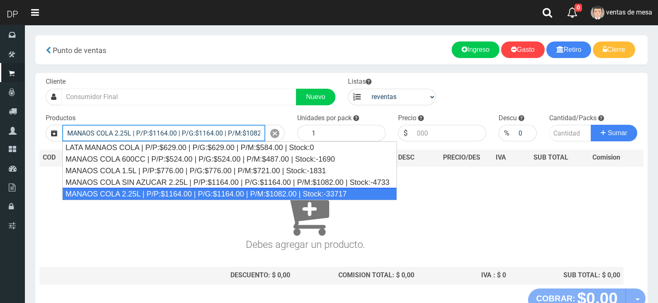
type input "MANAOS COLA 2.25L | P/P:$1164.00 | P/G:$1164.00 | P/M:$1082.00 | Stock:-33717"
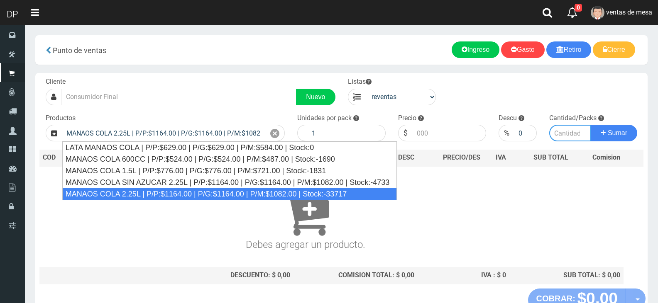
type input "6"
type input "1082.00"
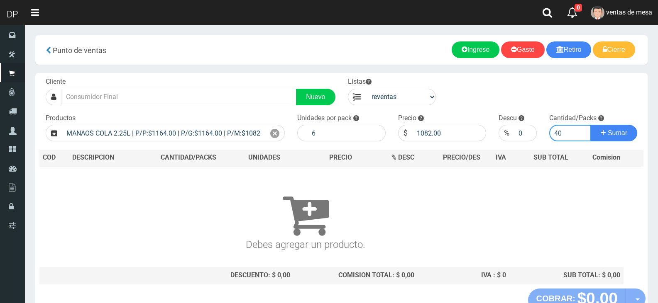
type input "40"
click at [591, 125] on button "Sumar" at bounding box center [614, 133] width 46 height 17
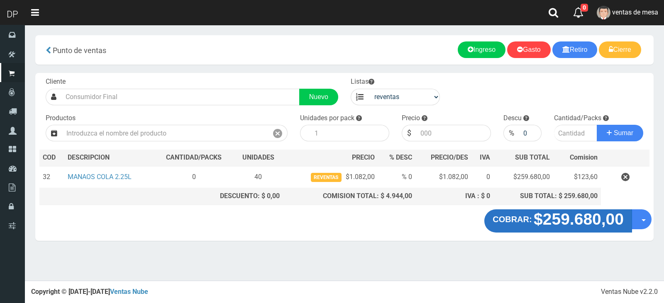
click at [506, 221] on strong "COBRAR:" at bounding box center [512, 219] width 39 height 9
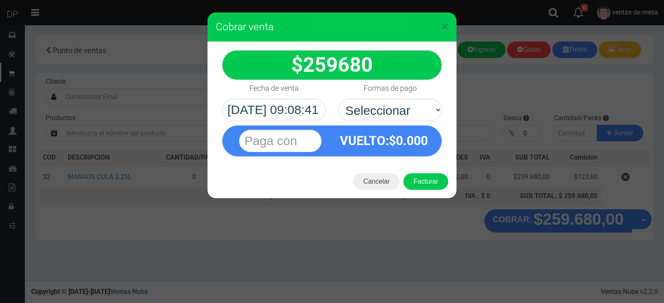
click at [417, 121] on div "VUELTO :$ 0.000" at bounding box center [332, 139] width 232 height 36
click at [407, 106] on select "Seleccionar Efectivo Tarjeta de Crédito Depósito Débito" at bounding box center [390, 110] width 104 height 22
select select "Efectivo"
click at [338, 99] on select "Seleccionar Efectivo Tarjeta de Crédito Depósito Débito" at bounding box center [390, 110] width 104 height 22
click at [420, 173] on button "Facturar" at bounding box center [425, 181] width 45 height 17
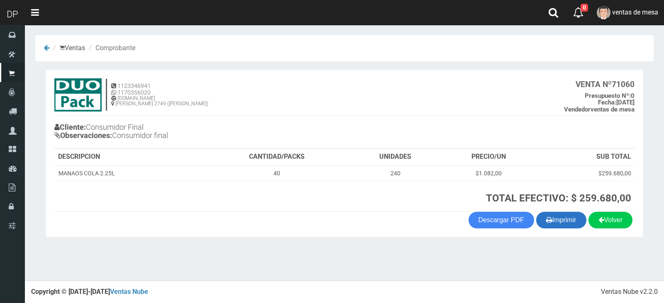
click at [549, 223] on button "Imprimir" at bounding box center [561, 220] width 50 height 17
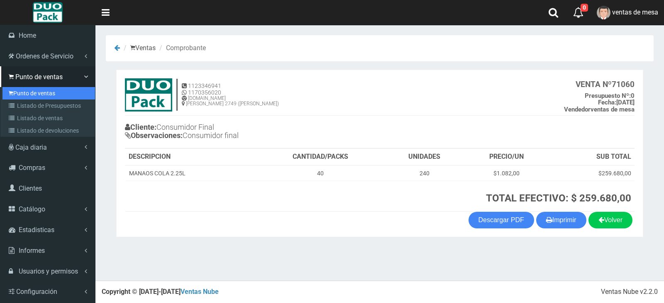
click at [38, 92] on link "Punto de ventas" at bounding box center [48, 93] width 93 height 12
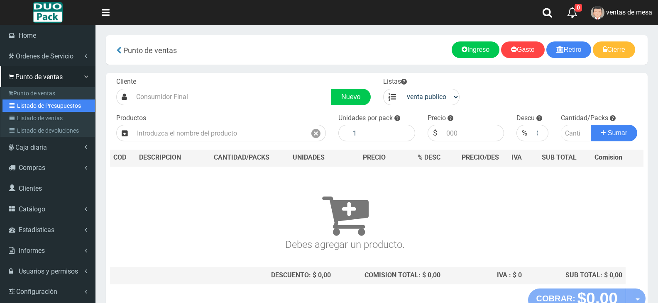
click at [32, 106] on link "Listado de Presupuestos" at bounding box center [48, 106] width 93 height 12
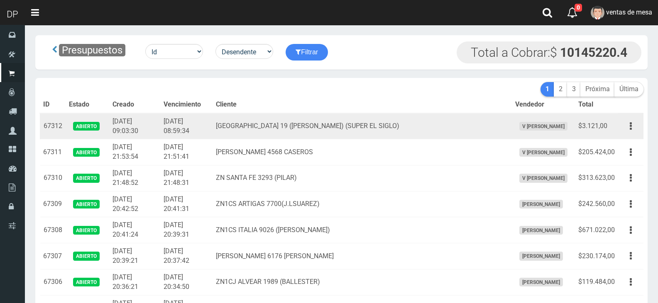
click at [629, 127] on button "button" at bounding box center [630, 126] width 19 height 15
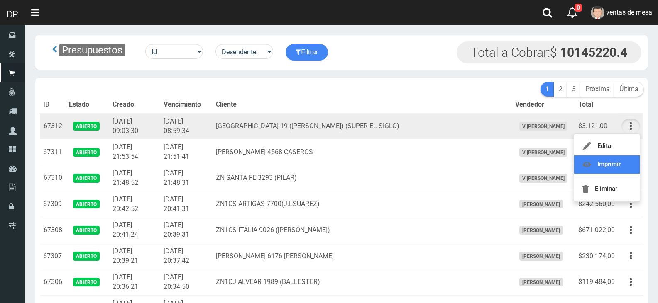
click at [593, 172] on link "Imprimir" at bounding box center [607, 165] width 66 height 18
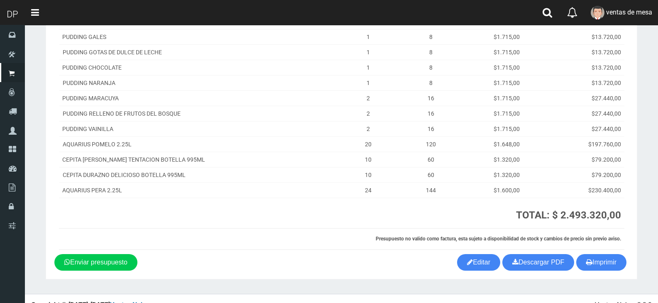
scroll to position [242, 0]
